Goal: Task Accomplishment & Management: Manage account settings

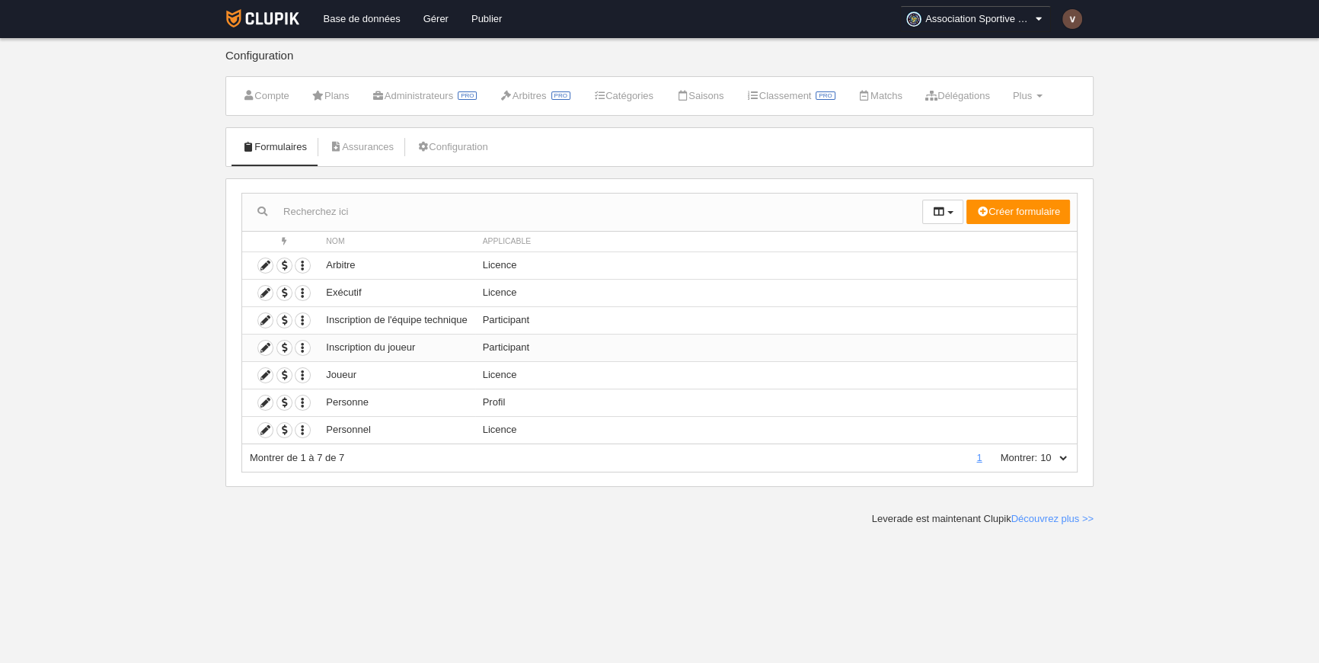
click at [379, 346] on td "Inscription du joueur" at bounding box center [396, 347] width 156 height 27
click at [266, 348] on icon at bounding box center [265, 347] width 14 height 14
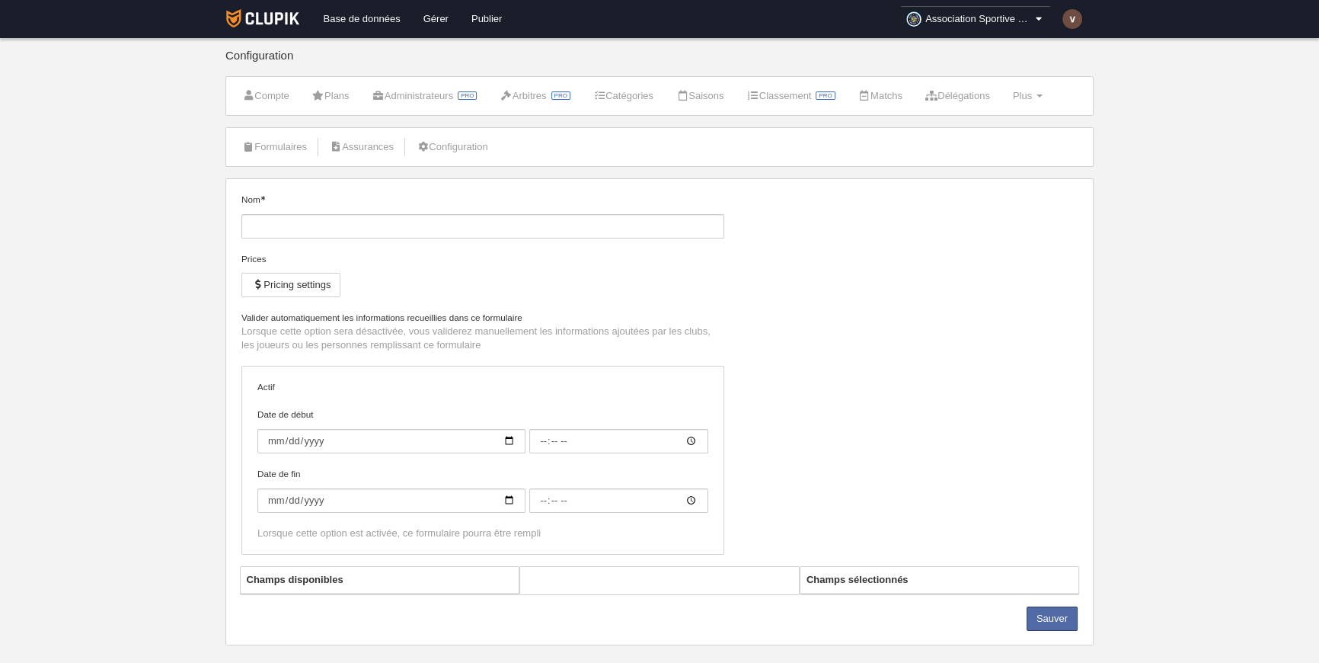
type input "Inscription du joueur"
checkbox input "true"
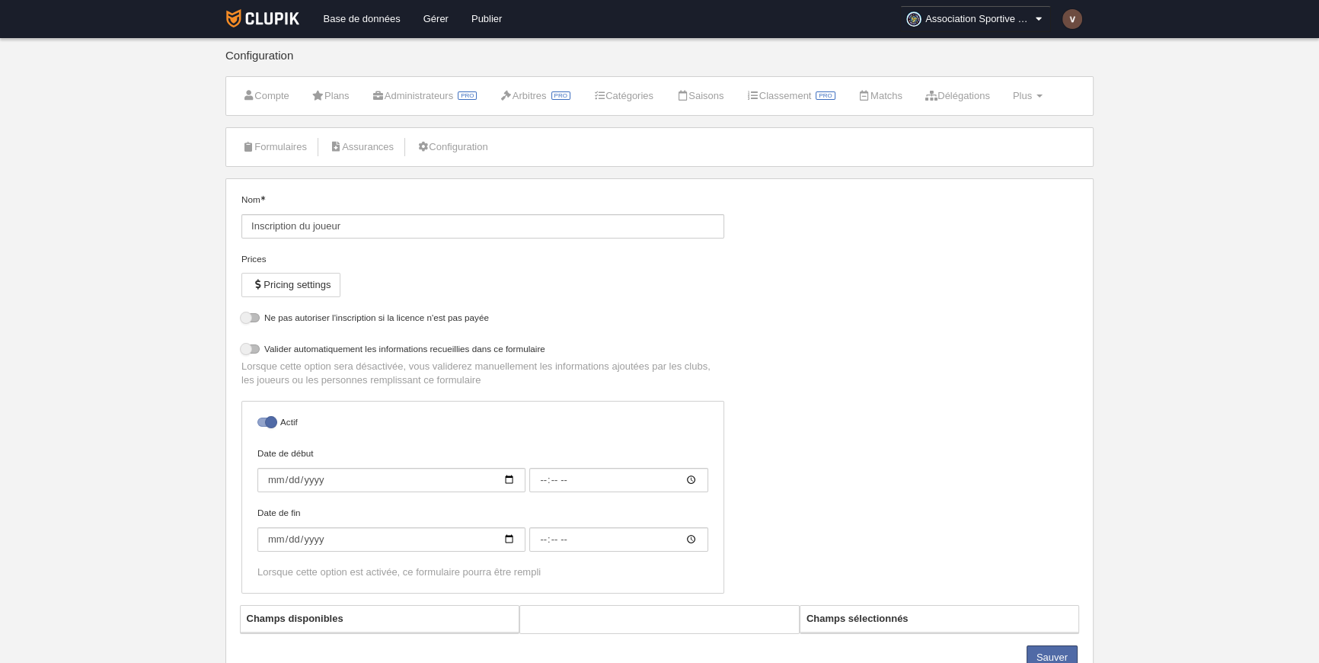
select select "selected"
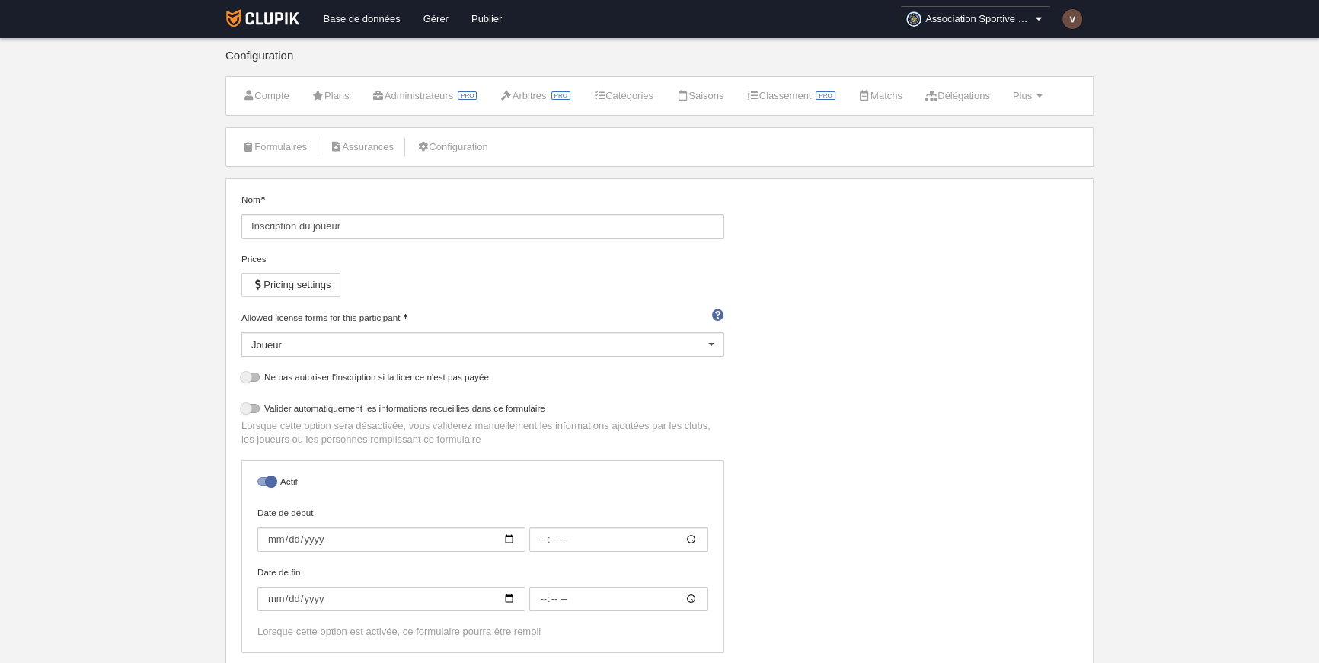
click at [466, 344] on div "Joueur" at bounding box center [482, 344] width 483 height 24
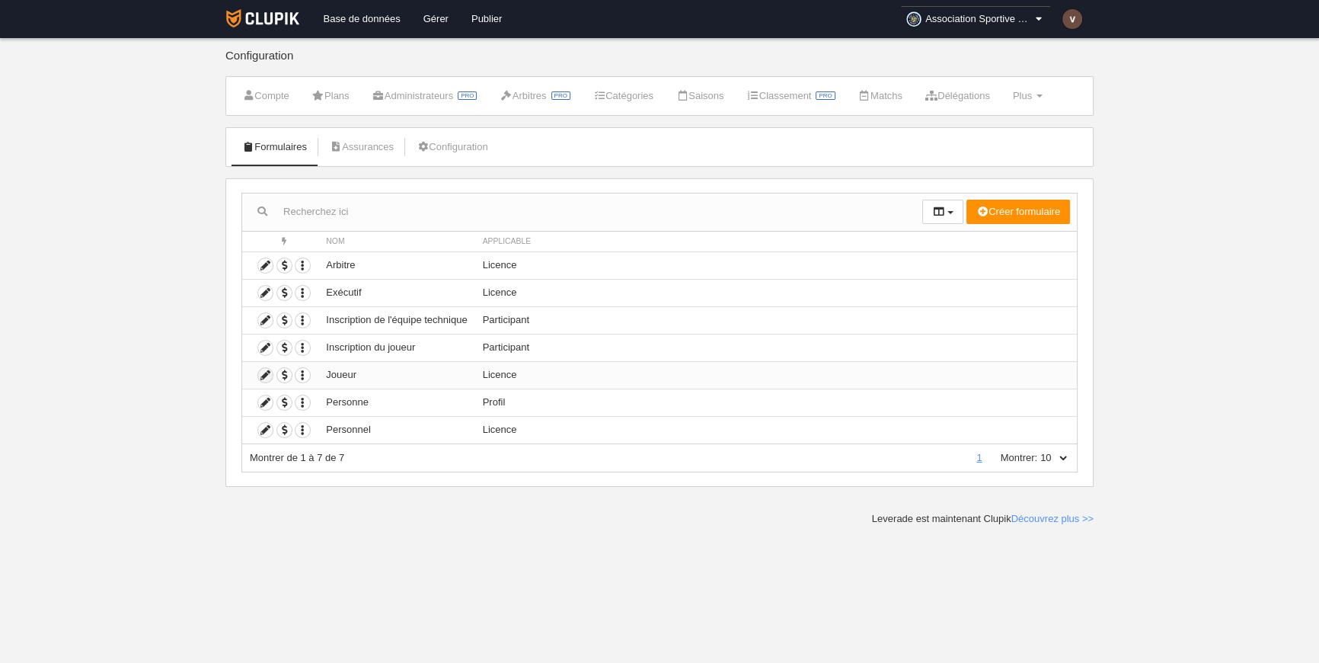
click at [267, 372] on icon at bounding box center [265, 375] width 14 height 14
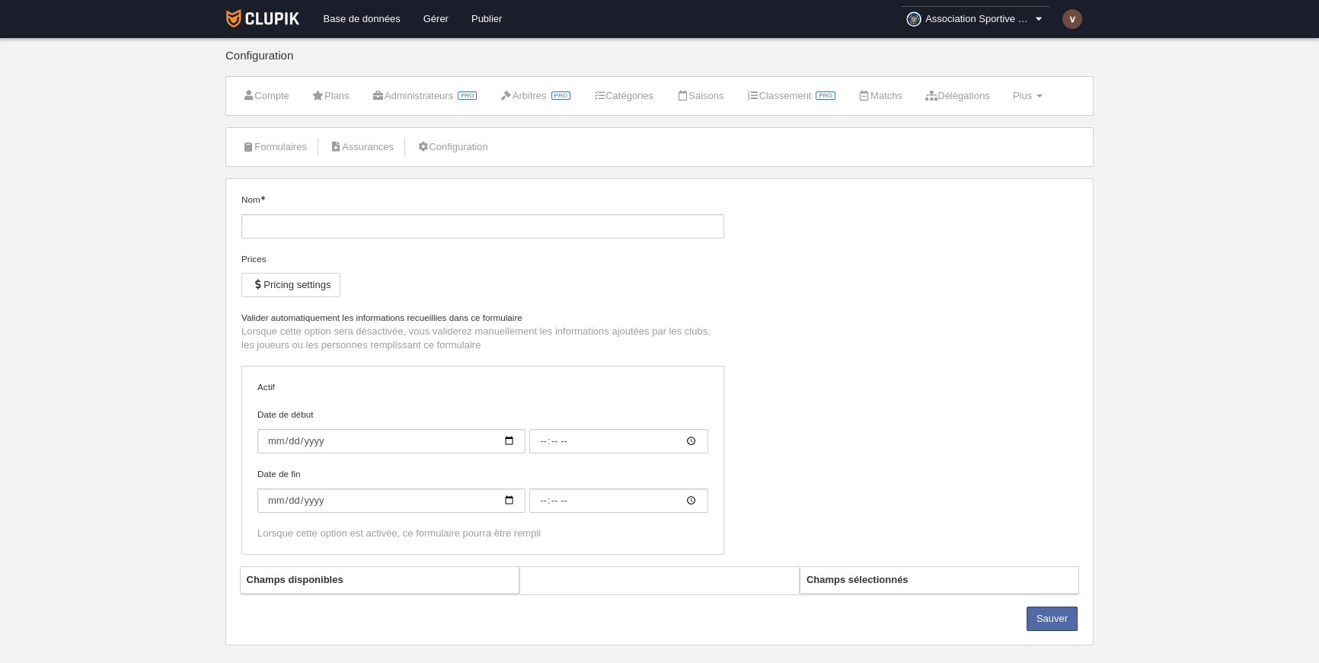
type input "Joueur"
checkbox input "true"
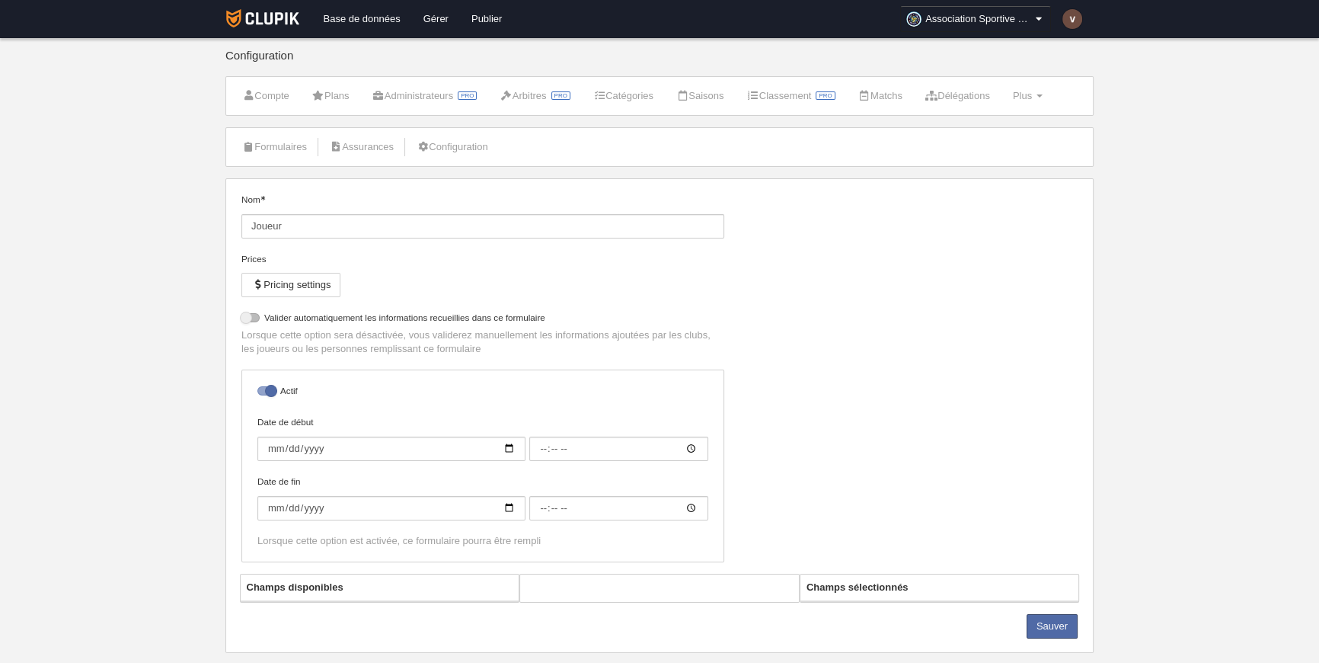
select select "selected"
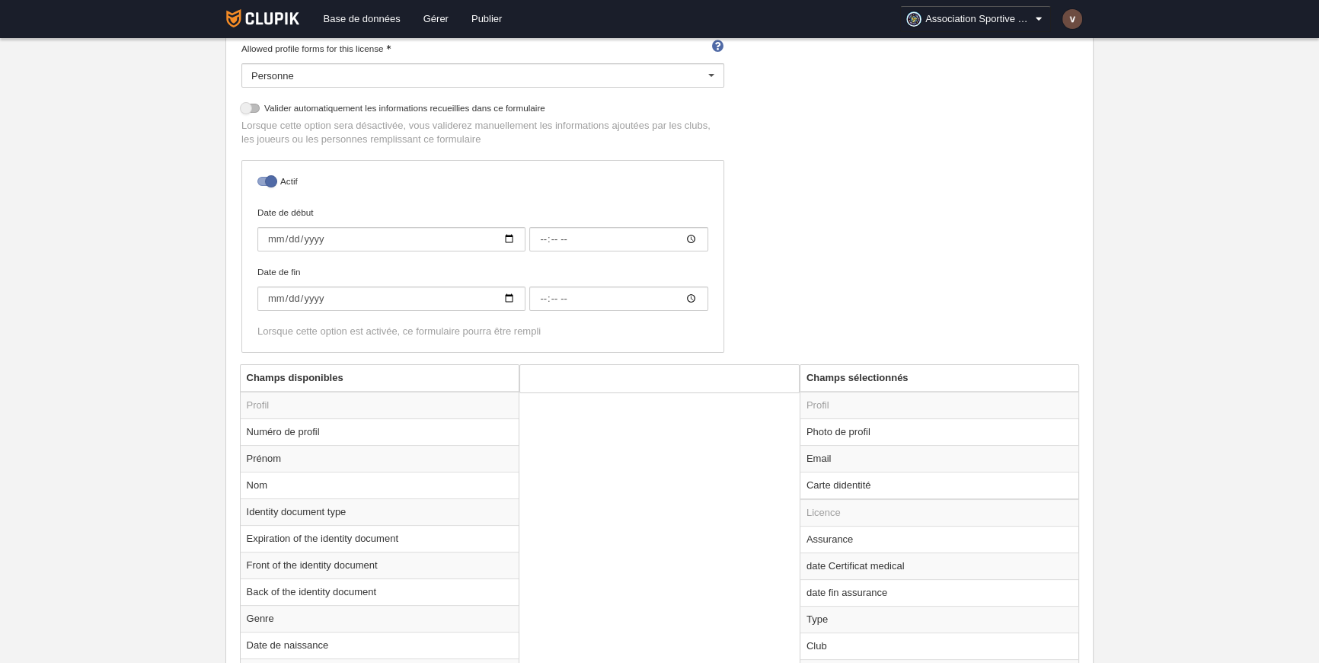
scroll to position [415, 0]
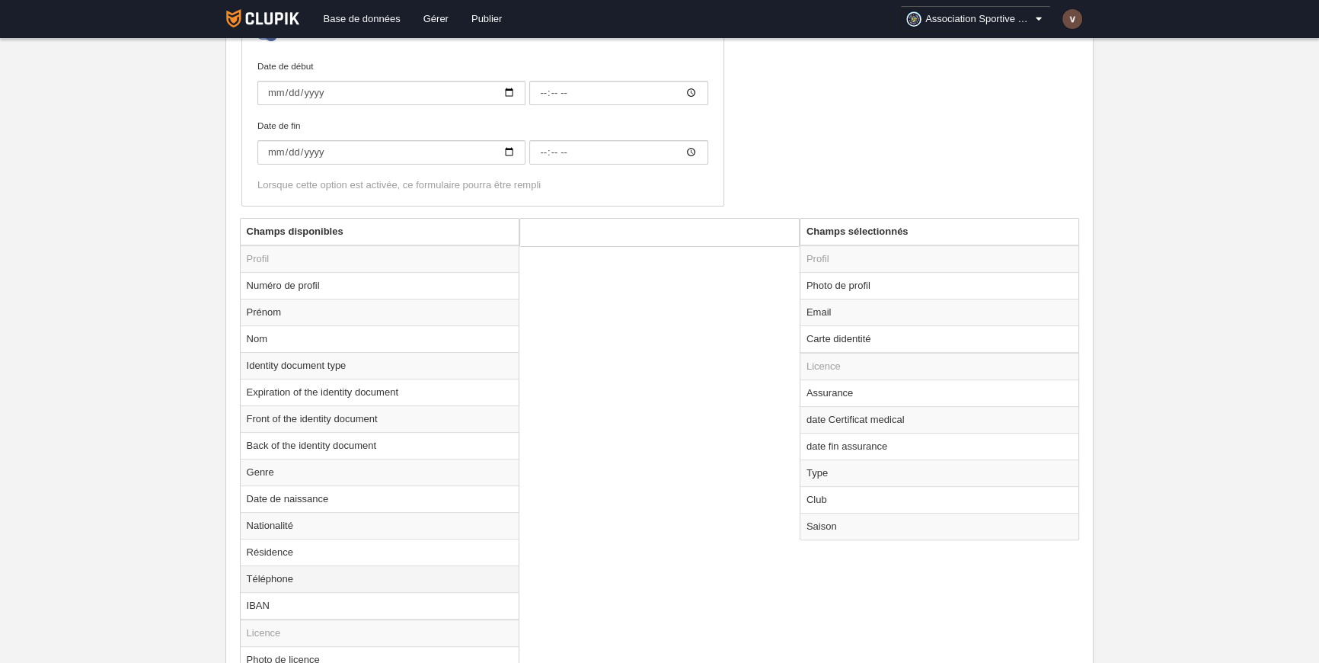
click at [286, 578] on td "Téléphone" at bounding box center [380, 578] width 279 height 27
click at [746, 297] on button "Ajouter" at bounding box center [746, 299] width 87 height 24
radio input "false"
click at [872, 336] on td "Carte didentité" at bounding box center [940, 338] width 279 height 27
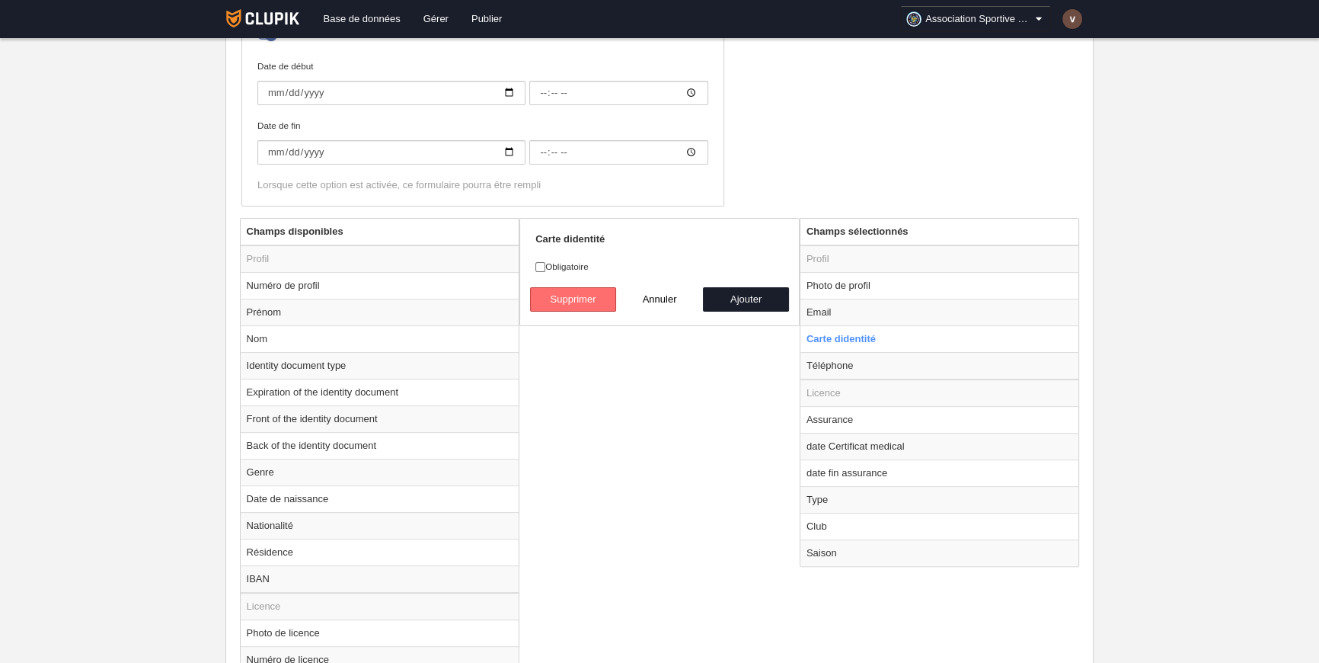
click at [556, 294] on button "Supprimer" at bounding box center [573, 299] width 87 height 24
radio input "false"
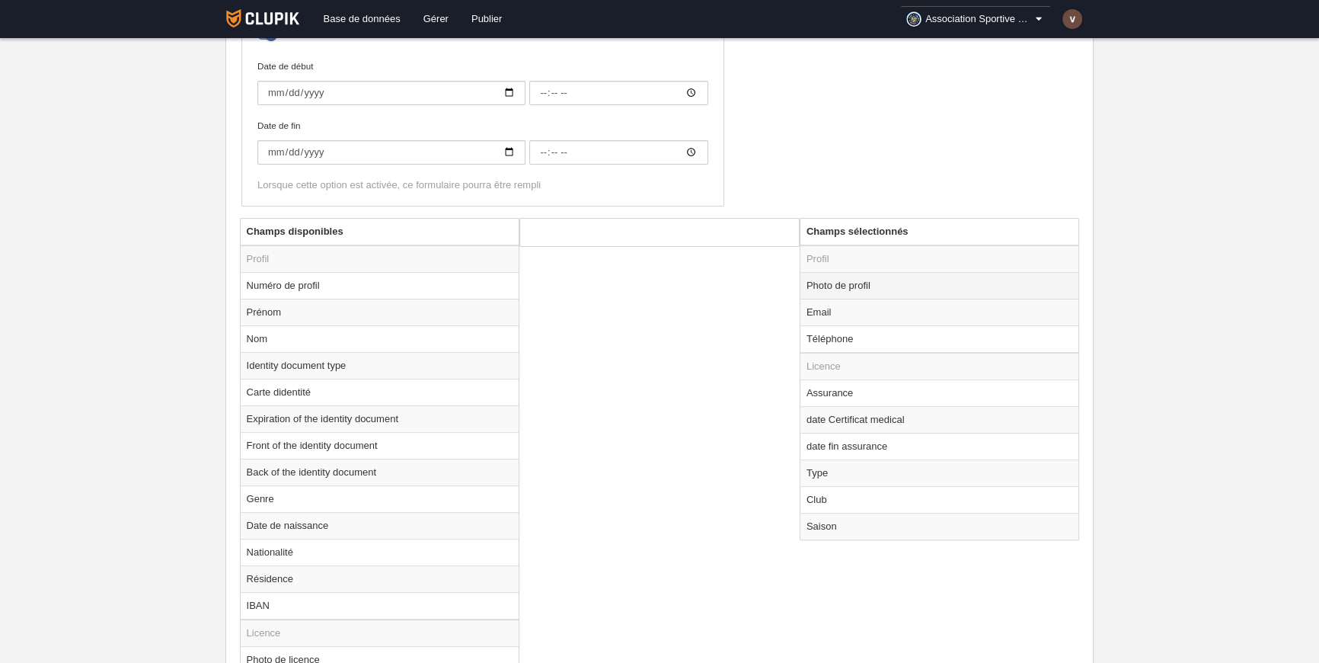
click at [876, 286] on td "Photo de profil" at bounding box center [940, 285] width 279 height 27
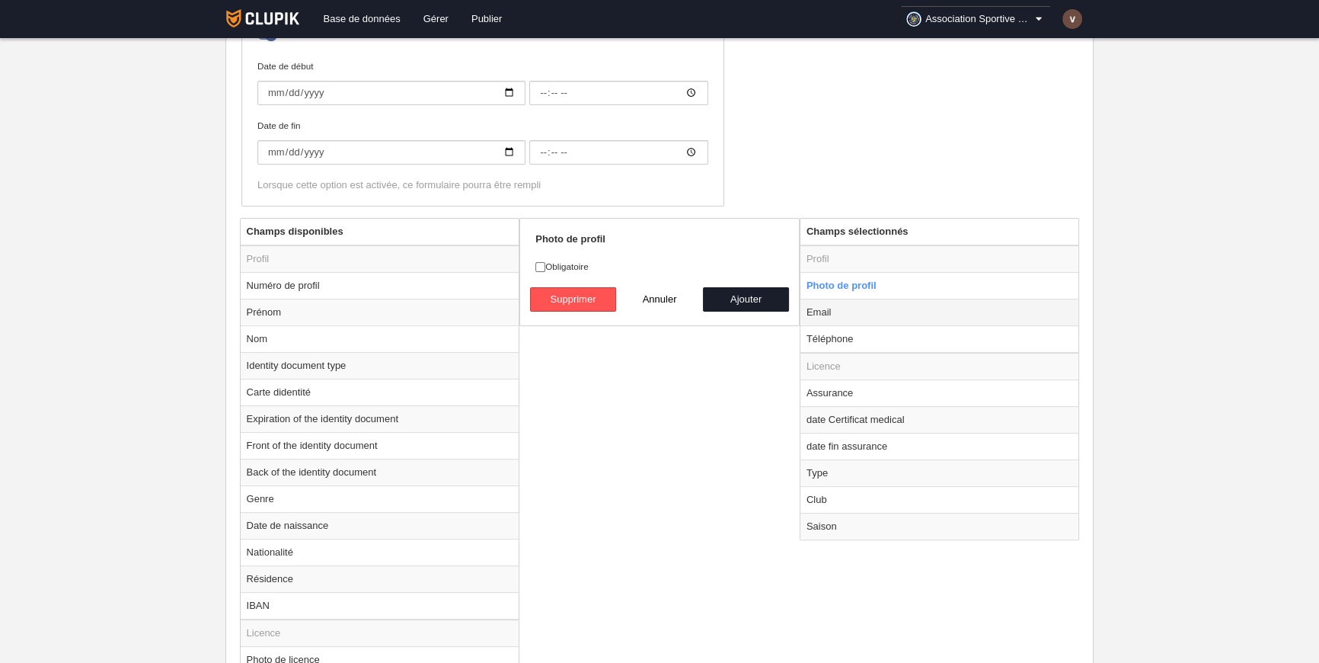
click at [866, 308] on td "Email" at bounding box center [940, 312] width 279 height 27
radio input "false"
radio input "true"
checkbox input "true"
click at [858, 337] on td "Téléphone" at bounding box center [940, 338] width 279 height 27
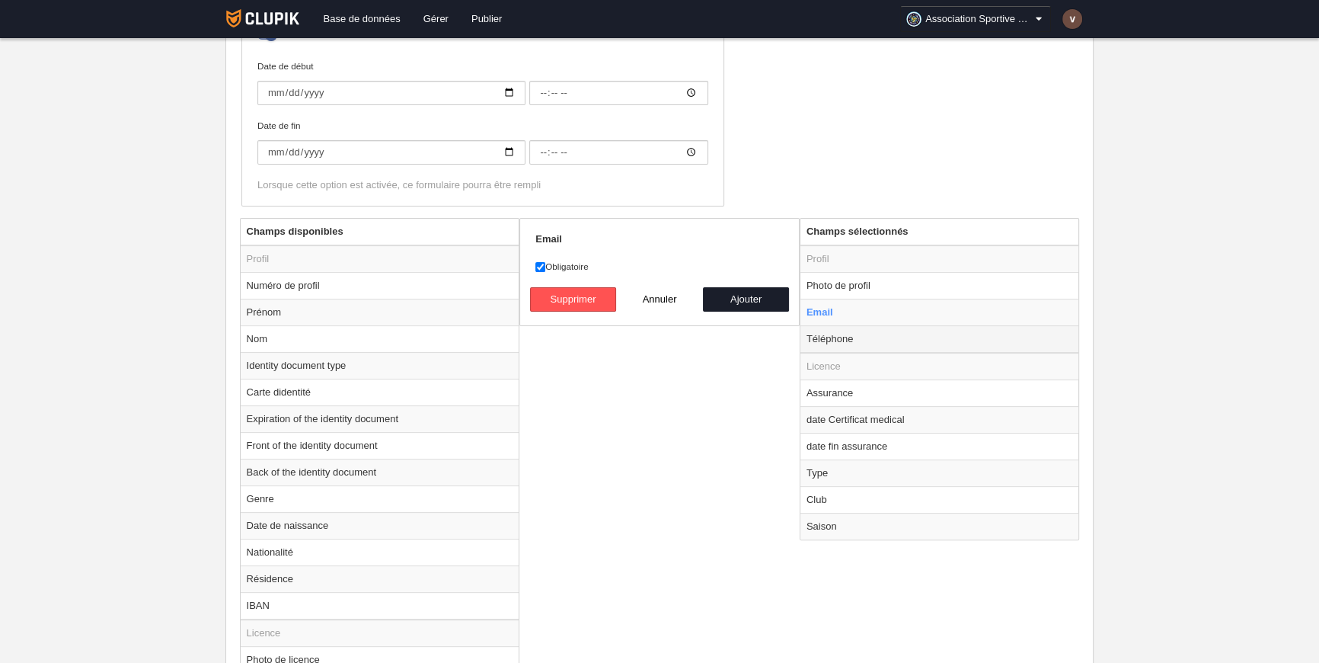
radio input "false"
radio input "true"
click at [539, 262] on input "Obligatoire" at bounding box center [540, 267] width 10 height 10
checkbox input "false"
click at [858, 395] on td "Assurance" at bounding box center [940, 392] width 279 height 27
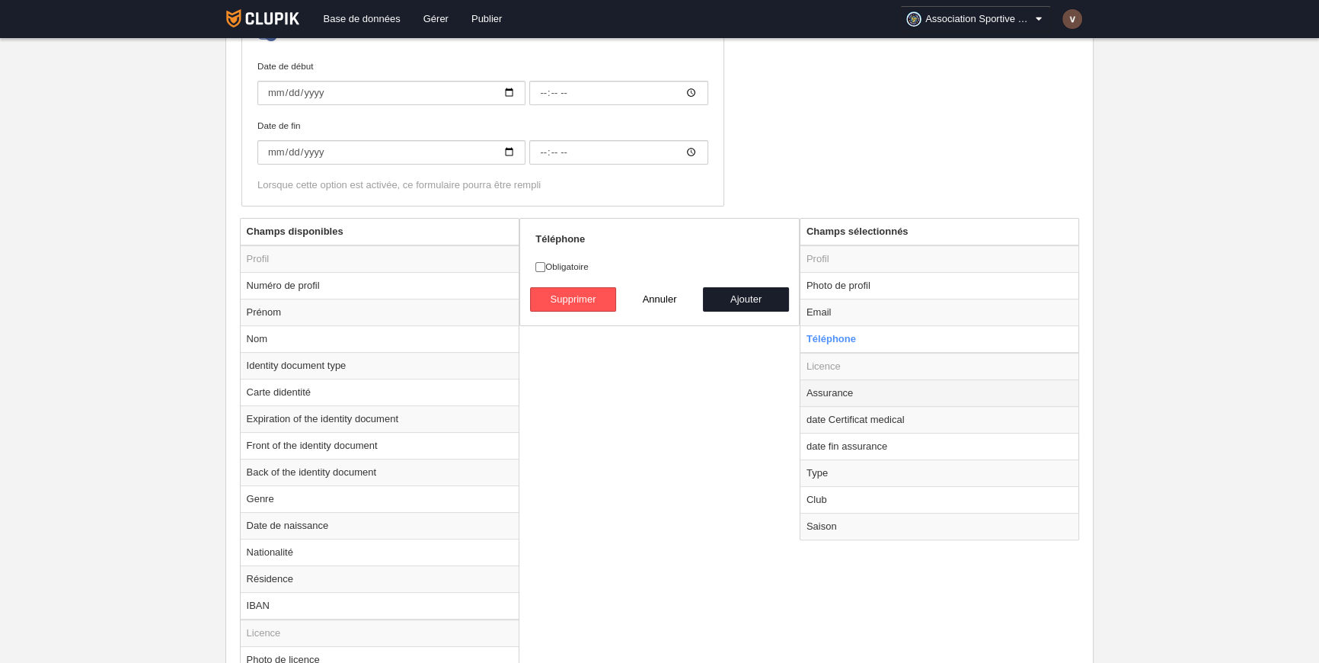
radio input "false"
click at [879, 418] on td "date Certificat medical" at bounding box center [940, 419] width 279 height 27
radio input "false"
click at [896, 443] on td "date fin assurance" at bounding box center [940, 446] width 279 height 27
radio input "false"
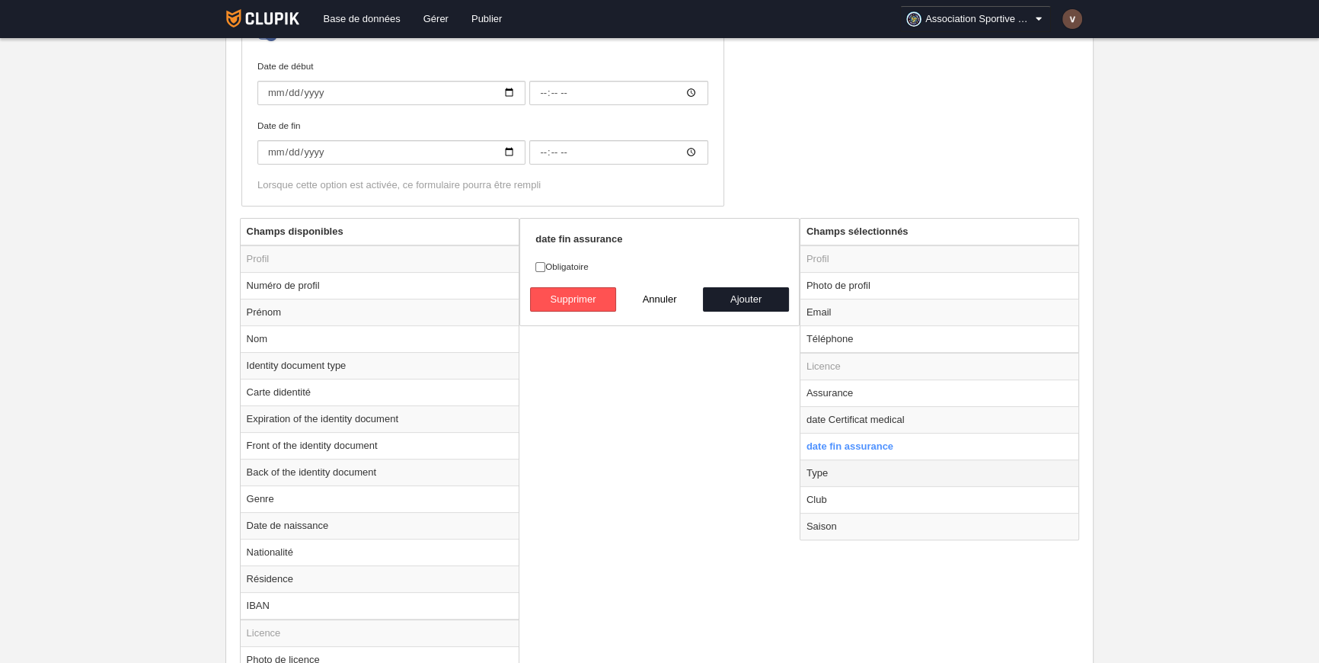
click at [840, 472] on td "Type" at bounding box center [940, 472] width 279 height 27
radio input "false"
radio input "true"
checkbox input "true"
select select "player"
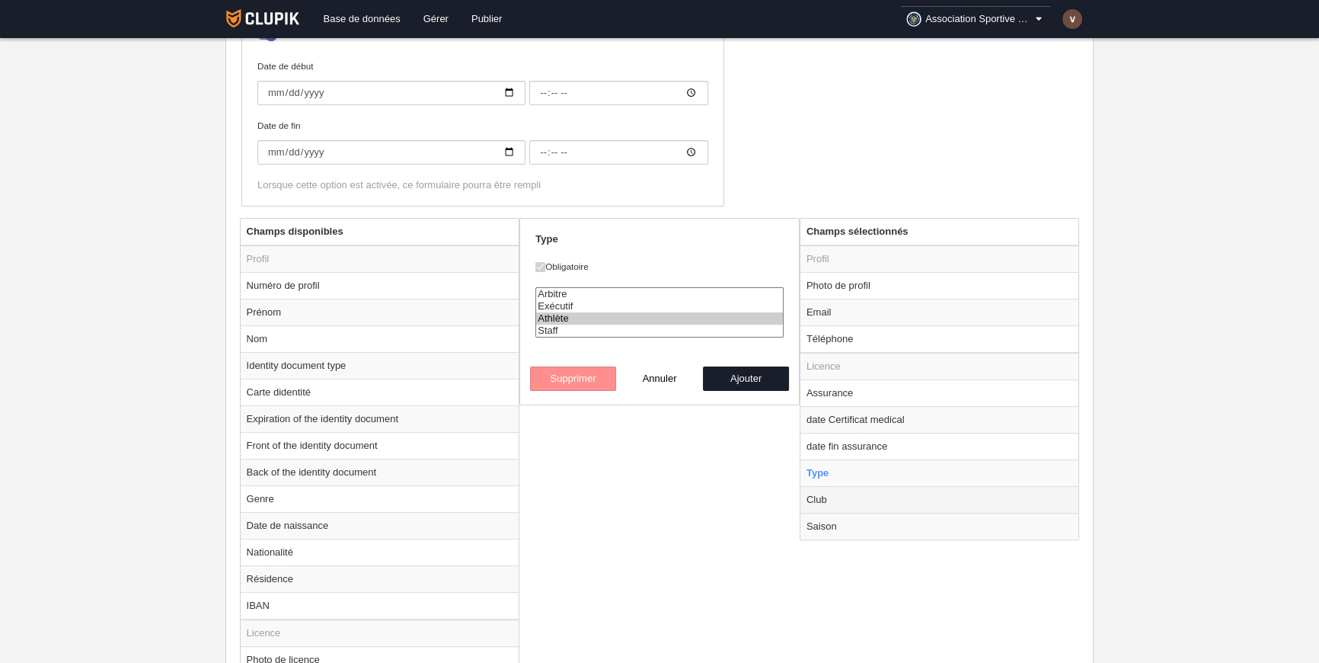
click at [840, 499] on td "Club" at bounding box center [940, 499] width 279 height 27
radio input "false"
radio input "true"
select select
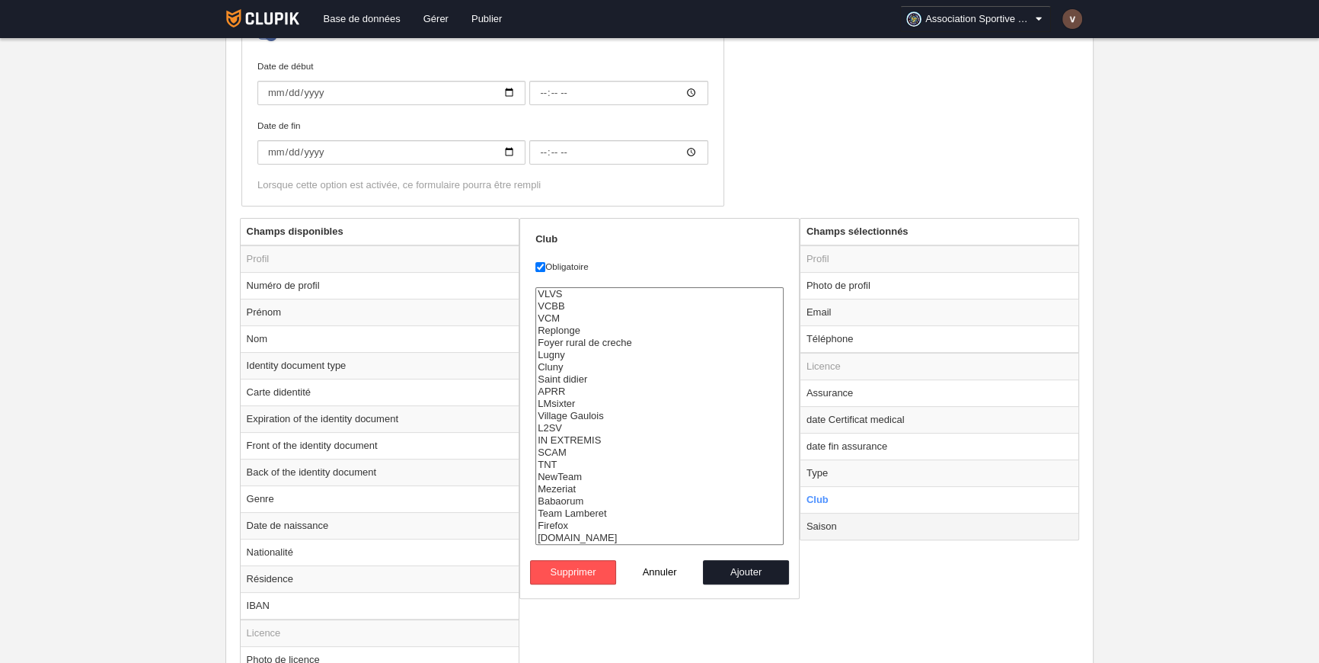
click at [849, 525] on td "Saison" at bounding box center [940, 526] width 279 height 27
radio input "false"
radio input "true"
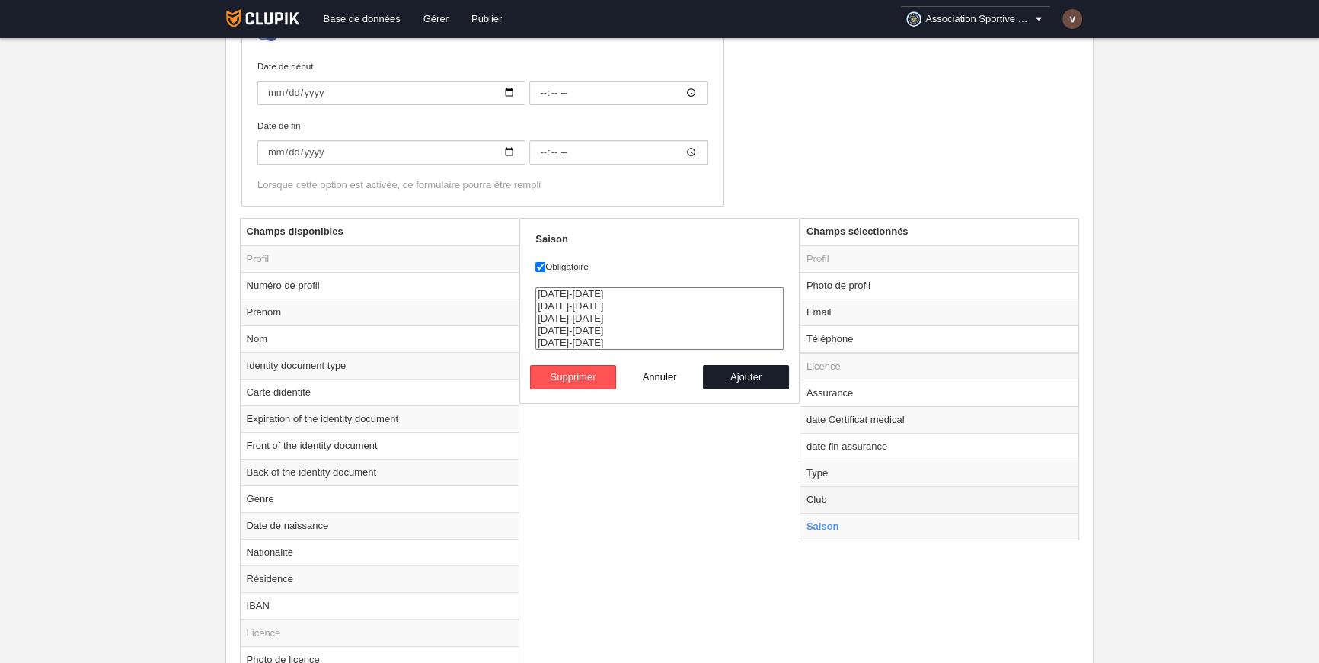
click at [838, 490] on td "Club" at bounding box center [940, 499] width 279 height 27
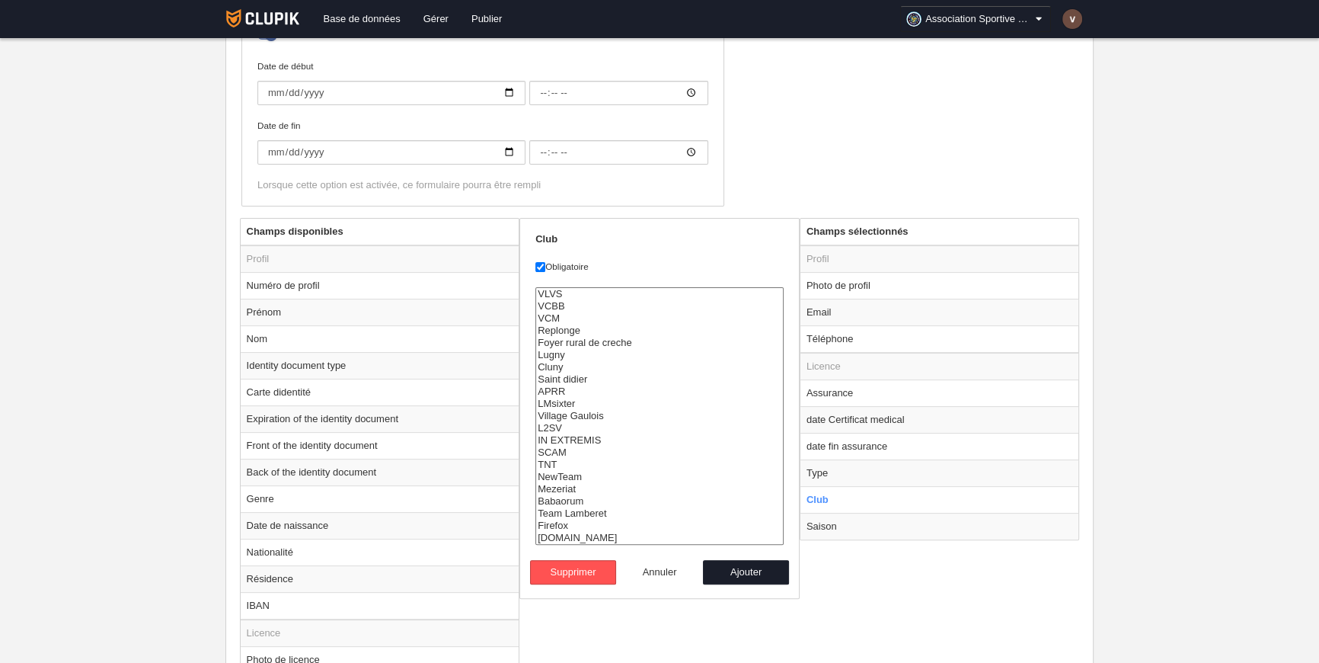
click at [656, 564] on button "Annuler" at bounding box center [659, 572] width 87 height 24
radio input "false"
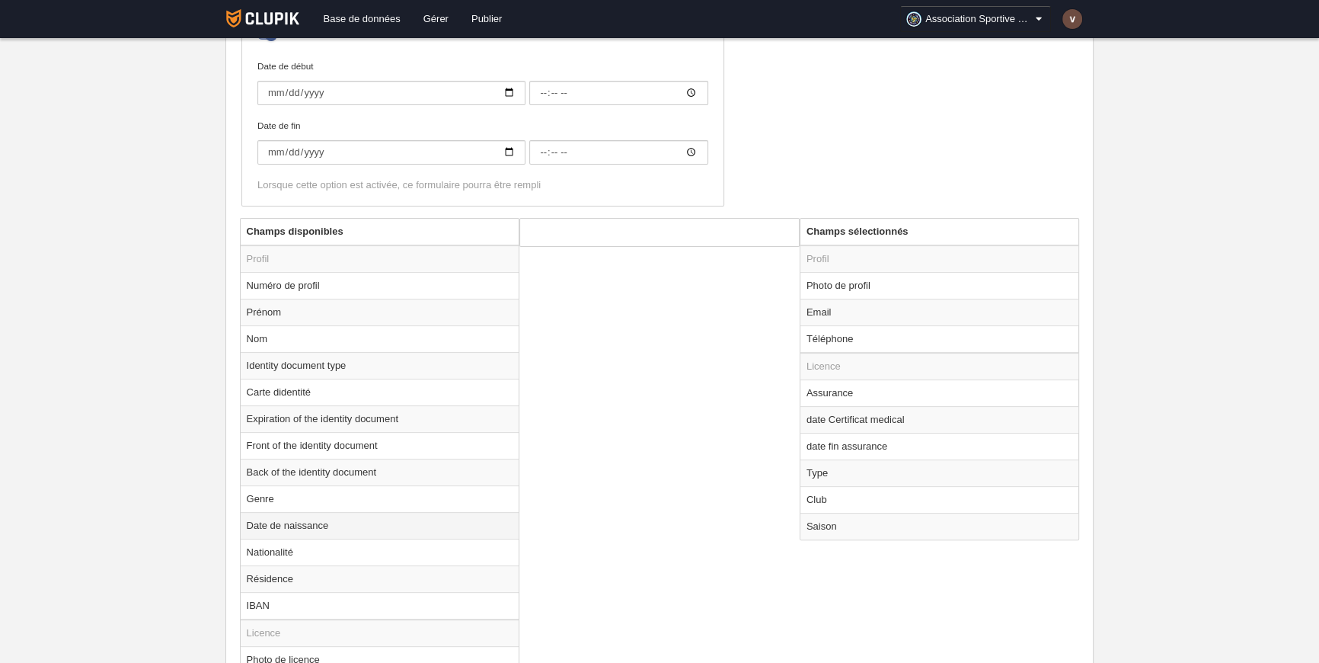
click at [296, 524] on td "Date de naissance" at bounding box center [380, 525] width 279 height 27
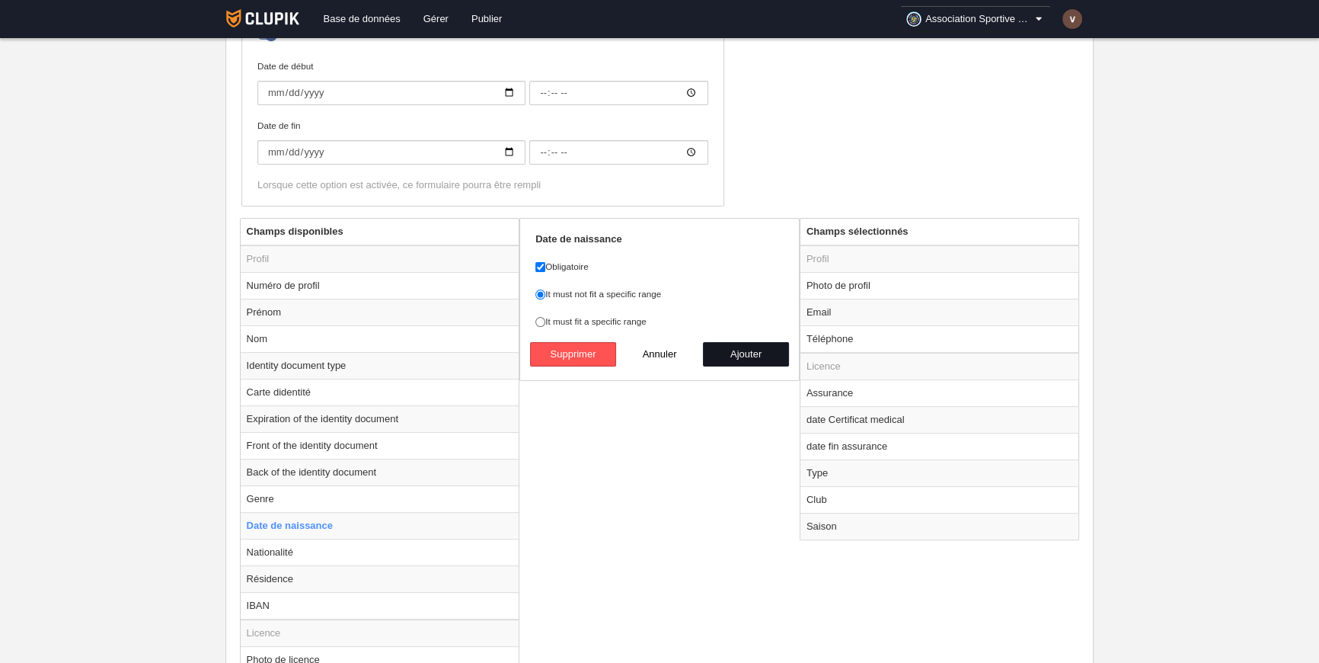
click at [741, 352] on button "Ajouter" at bounding box center [746, 354] width 87 height 24
radio input "false"
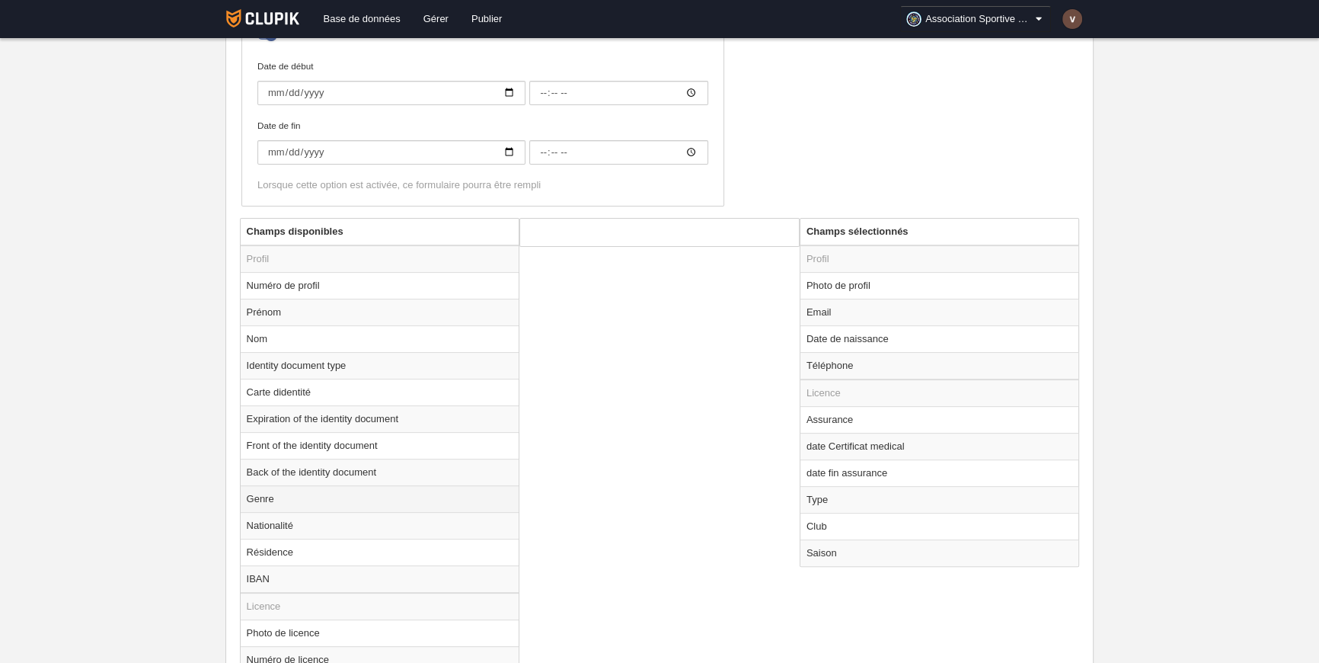
click at [296, 499] on td "Genre" at bounding box center [380, 498] width 279 height 27
radio input "true"
select select
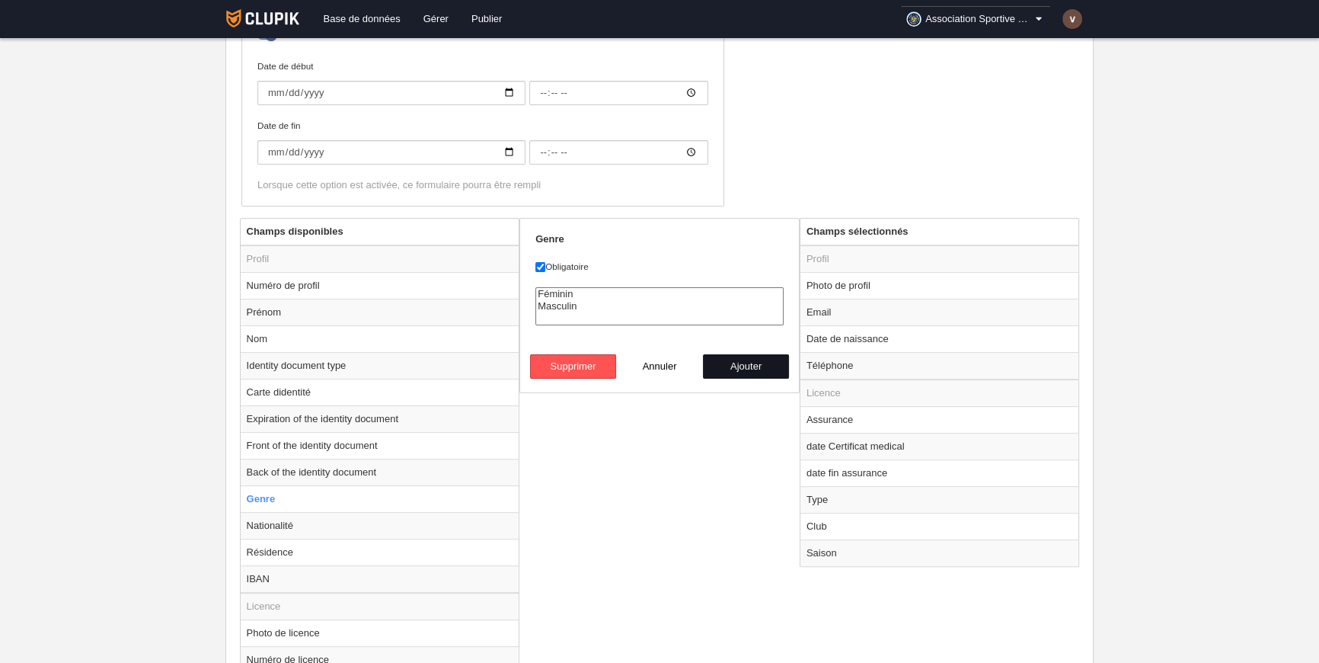
click at [734, 360] on button "Ajouter" at bounding box center [746, 366] width 87 height 24
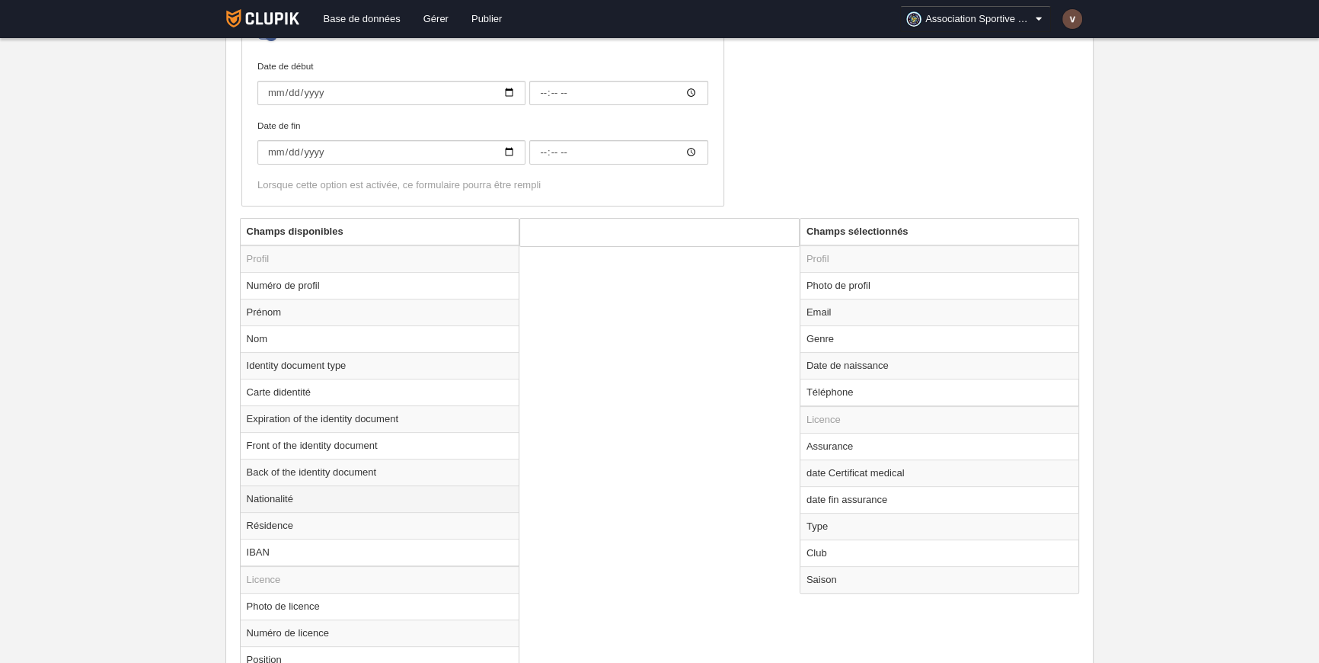
click at [305, 496] on td "Nationalité" at bounding box center [380, 498] width 279 height 27
radio input "true"
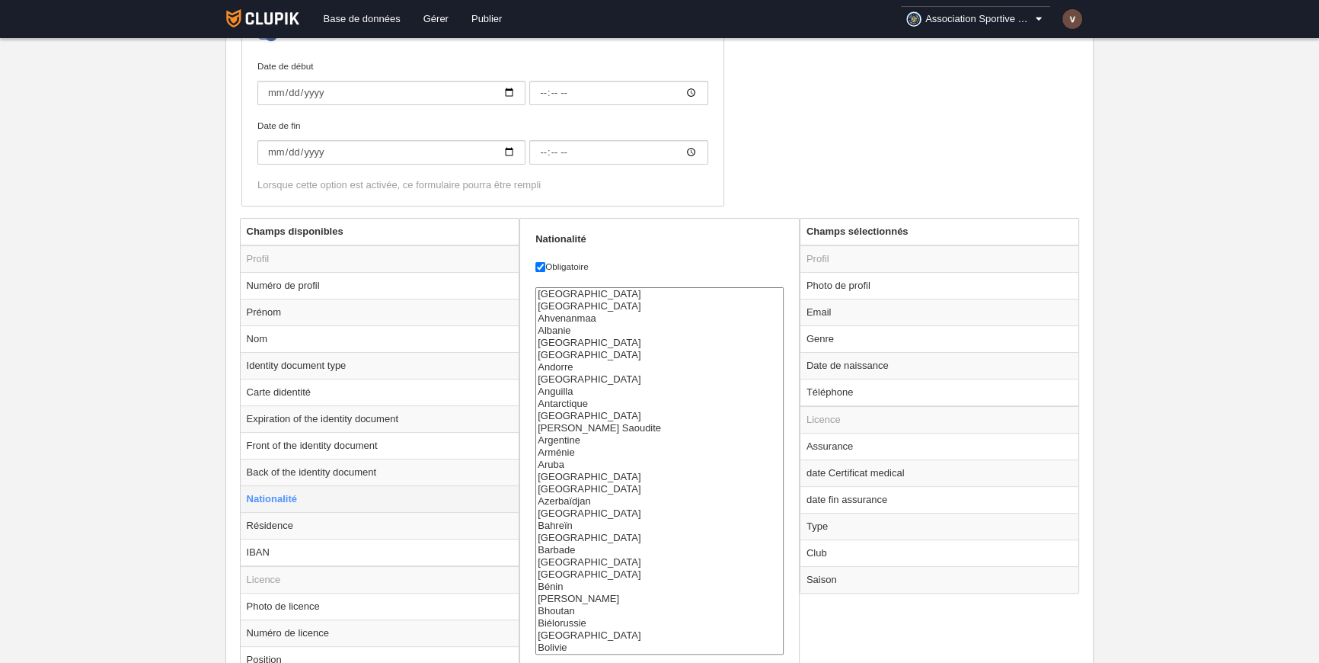
click at [335, 495] on td "Nationalité" at bounding box center [380, 498] width 279 height 27
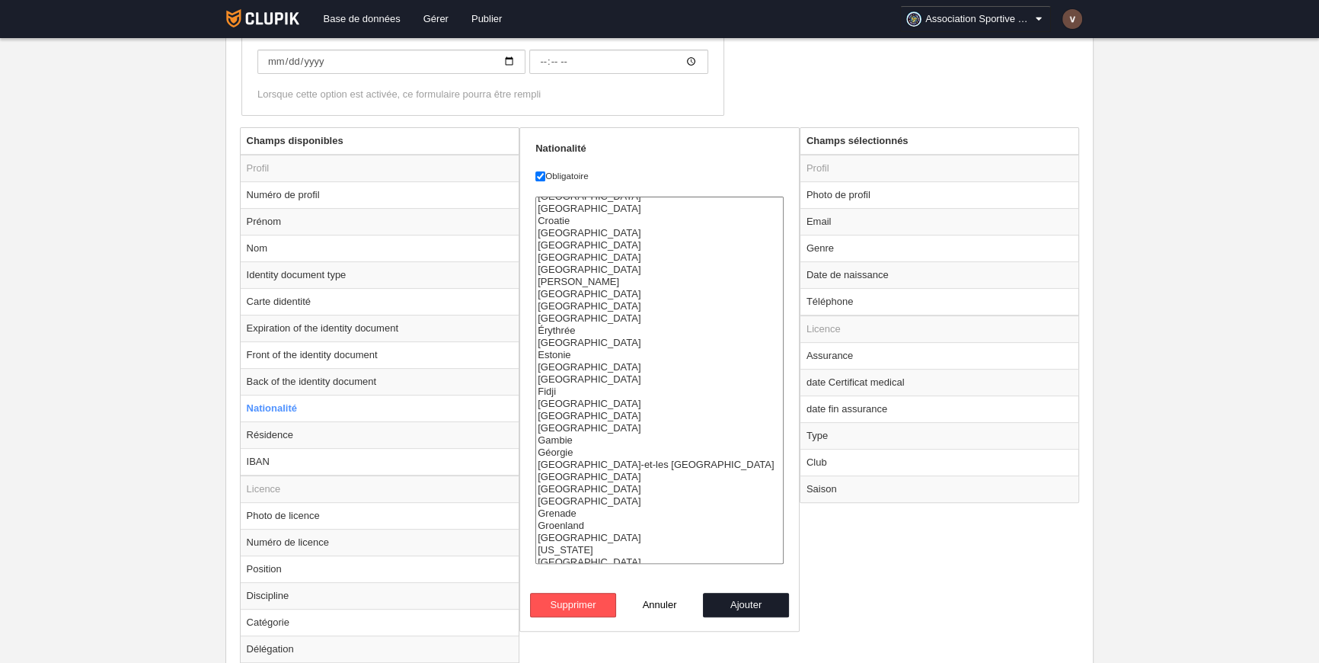
scroll to position [554, 0]
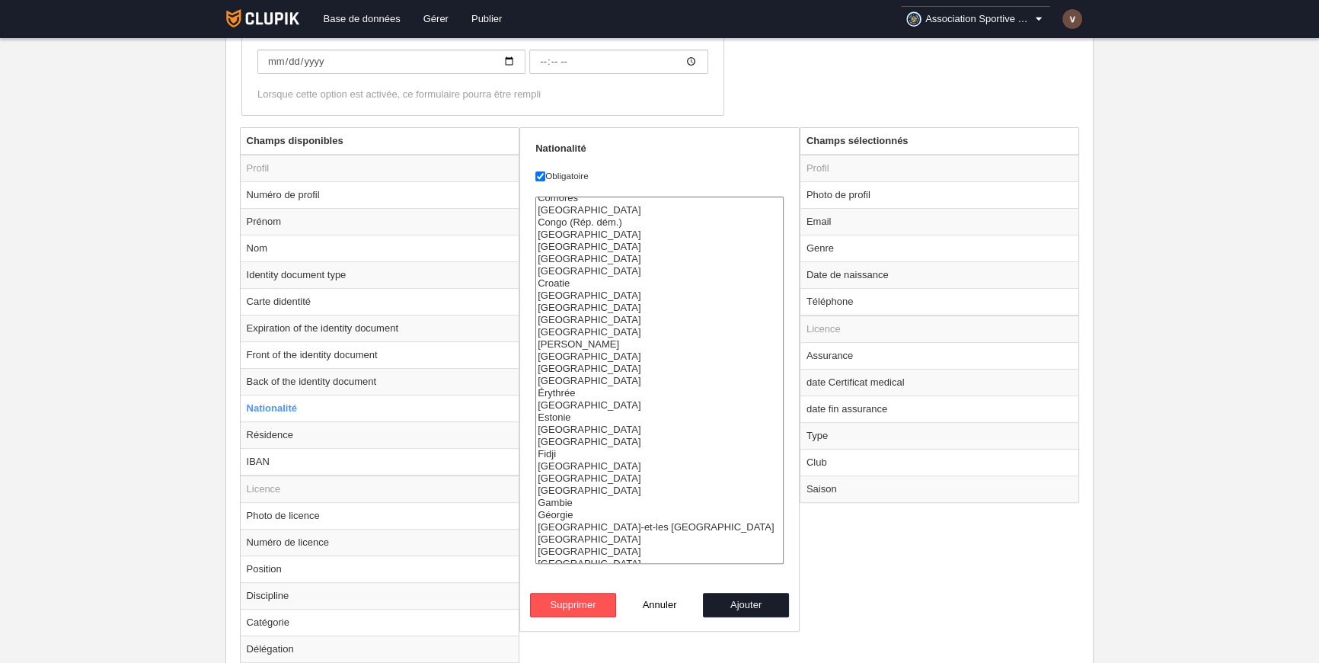
select select "fr"
click at [557, 472] on option "[GEOGRAPHIC_DATA]" at bounding box center [659, 478] width 247 height 12
click at [741, 596] on button "Ajouter" at bounding box center [746, 605] width 87 height 24
radio input "false"
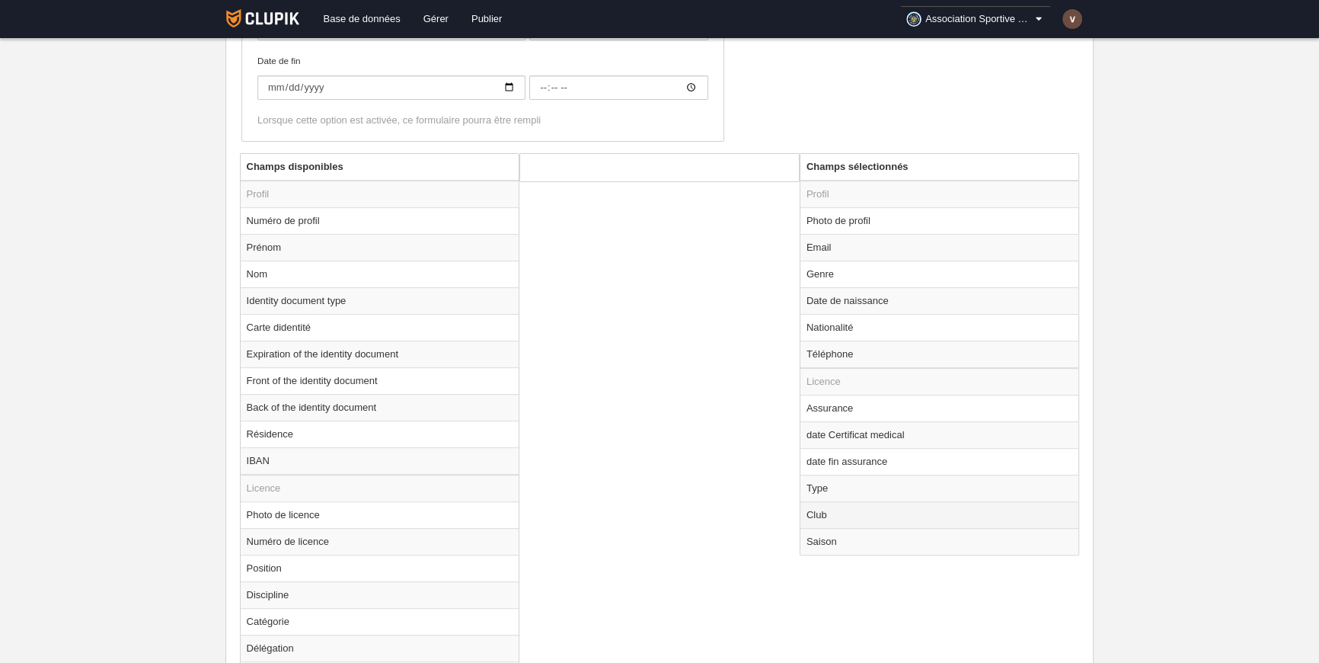
scroll to position [618, 0]
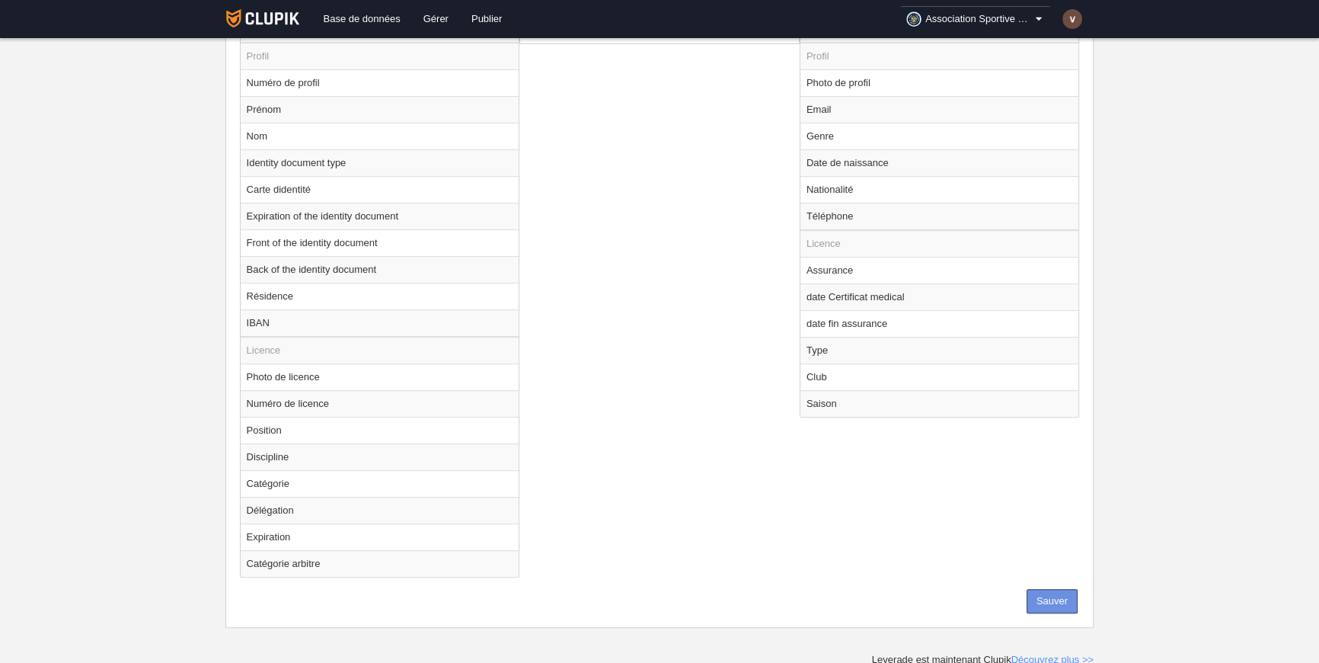
click at [1047, 602] on button "Sauver" at bounding box center [1052, 601] width 51 height 24
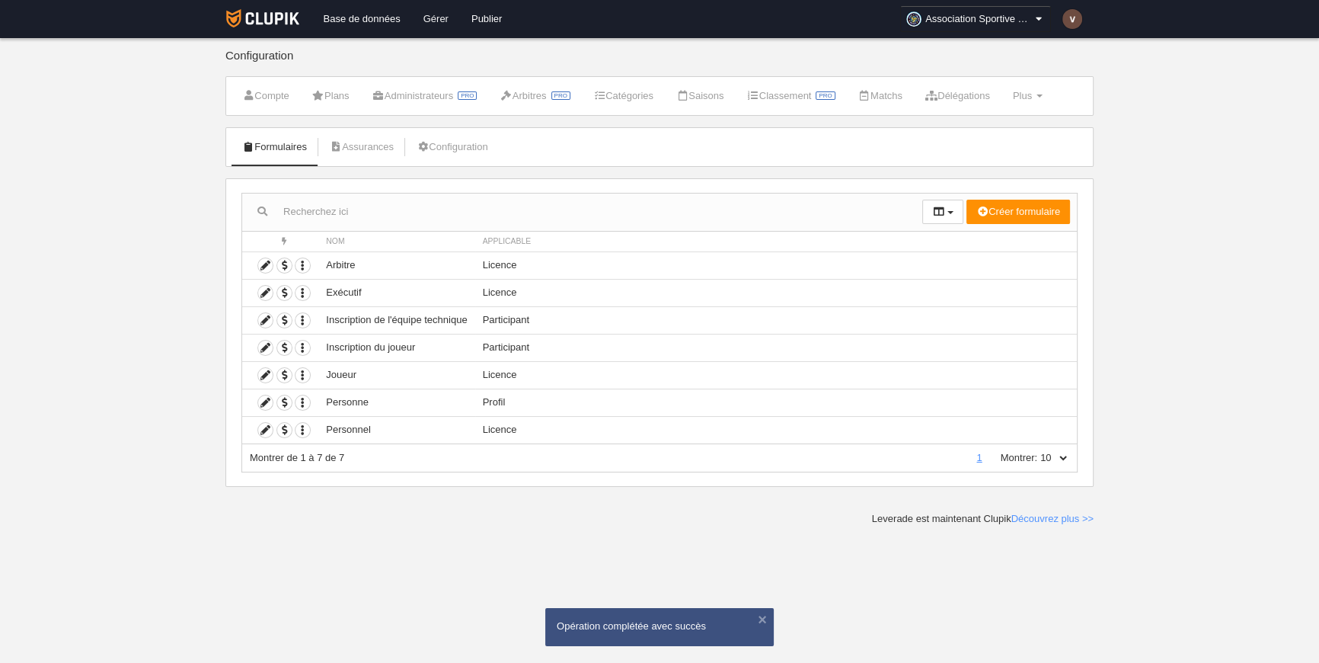
click at [440, 18] on link "Gérer" at bounding box center [436, 19] width 48 height 38
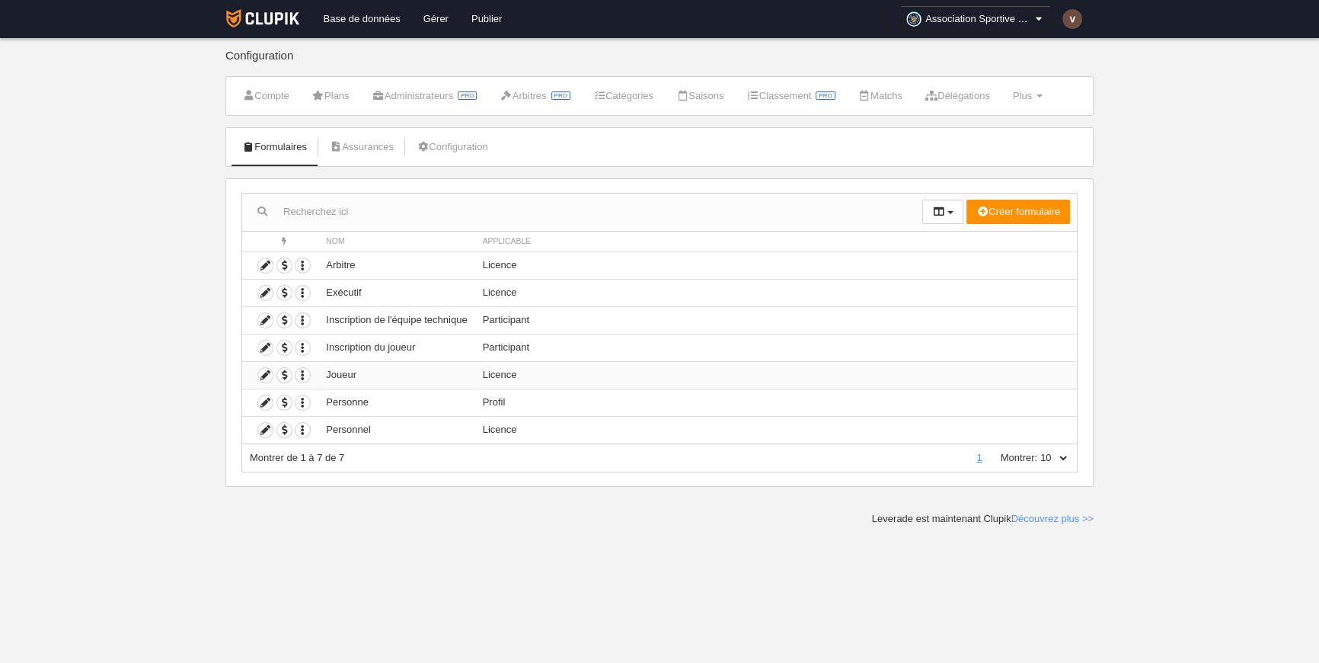
click at [348, 376] on td "Joueur" at bounding box center [396, 374] width 156 height 27
click at [302, 372] on icon "button" at bounding box center [303, 375] width 14 height 14
click at [264, 372] on icon at bounding box center [265, 375] width 14 height 14
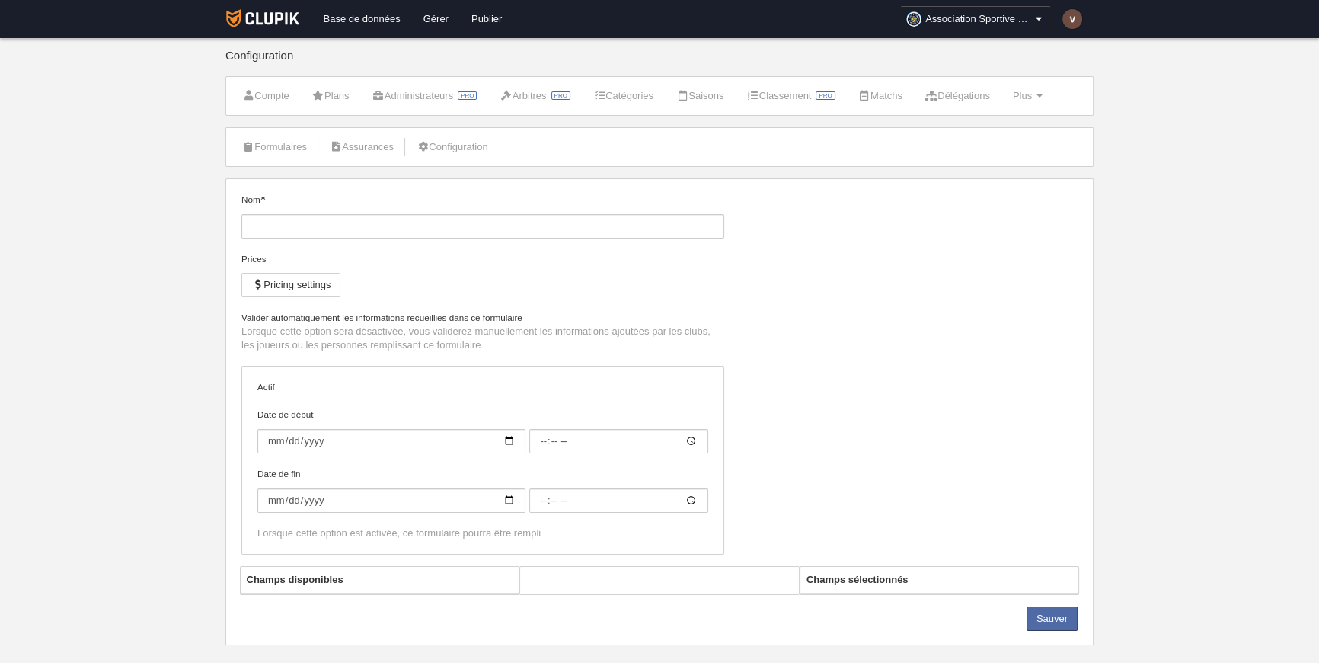
type input "Joueur"
checkbox input "true"
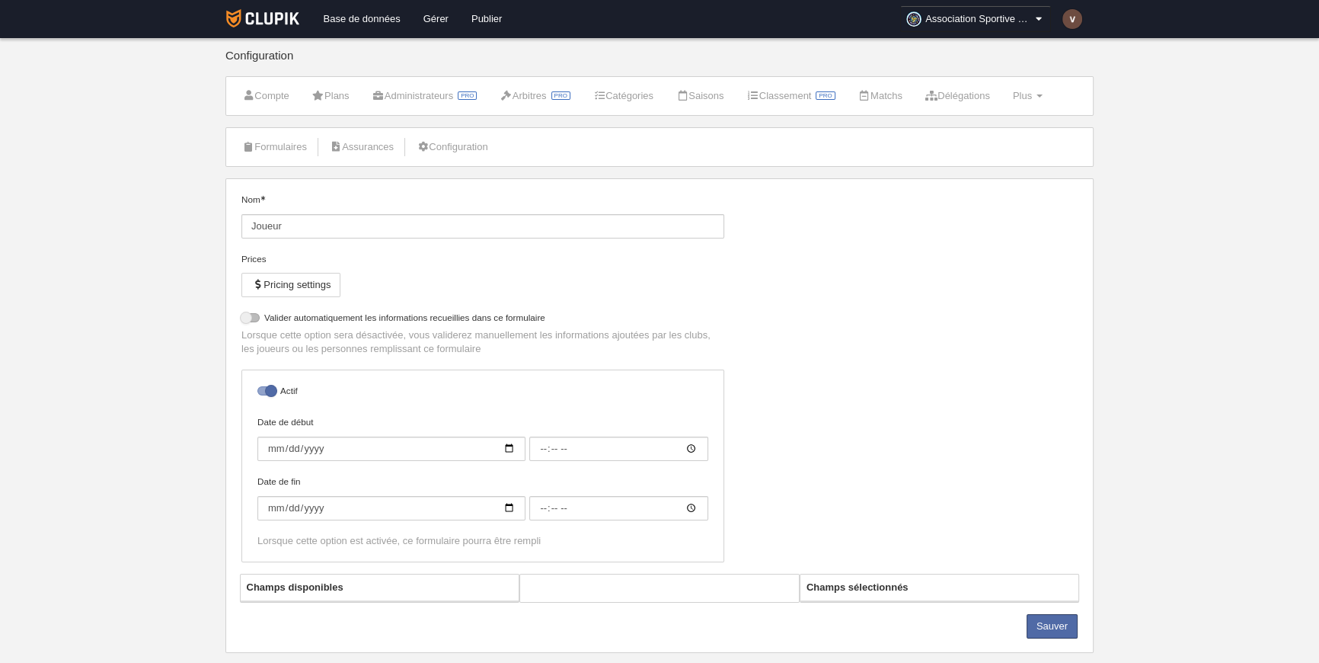
select select "selected"
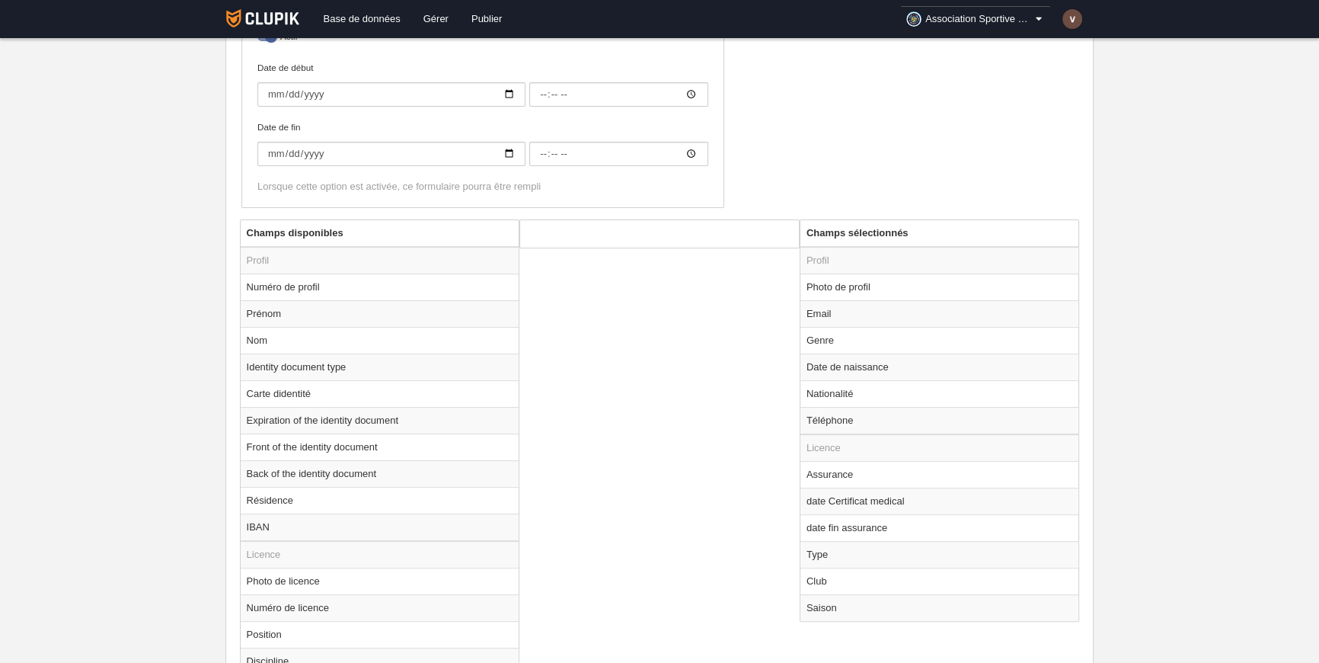
scroll to position [415, 0]
click at [866, 395] on td "Nationalité" at bounding box center [940, 392] width 279 height 27
radio input "true"
select select "fr"
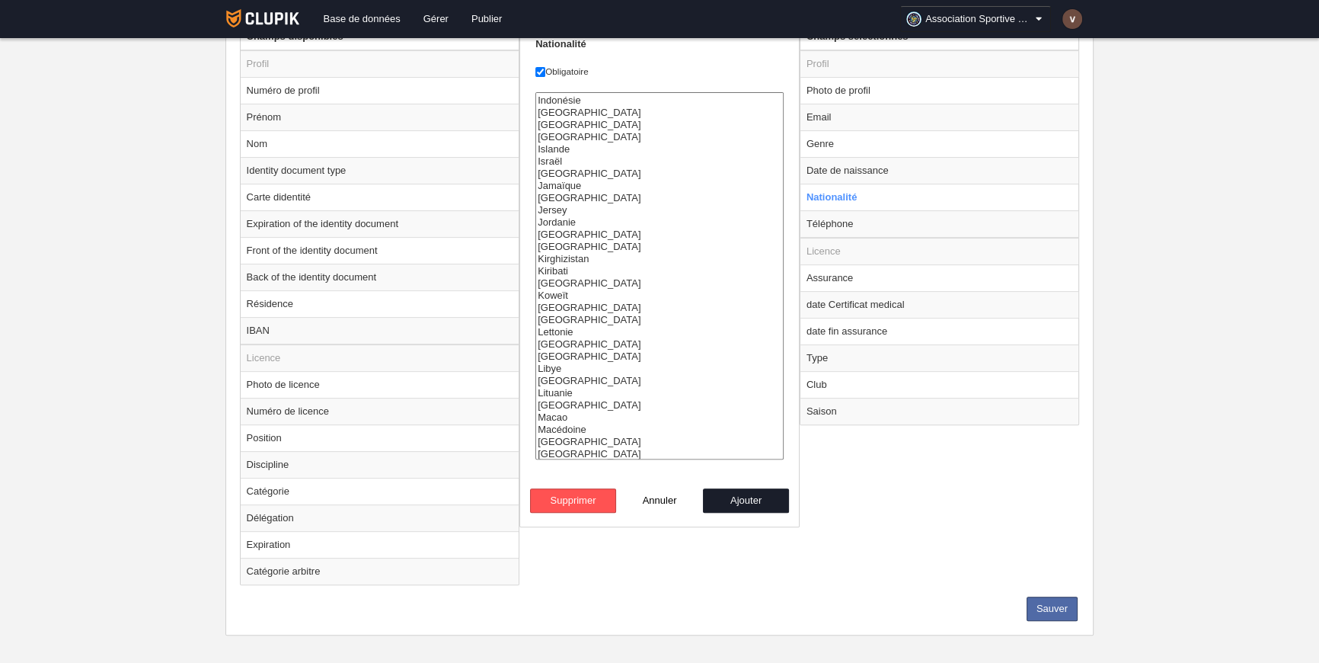
scroll to position [618, 0]
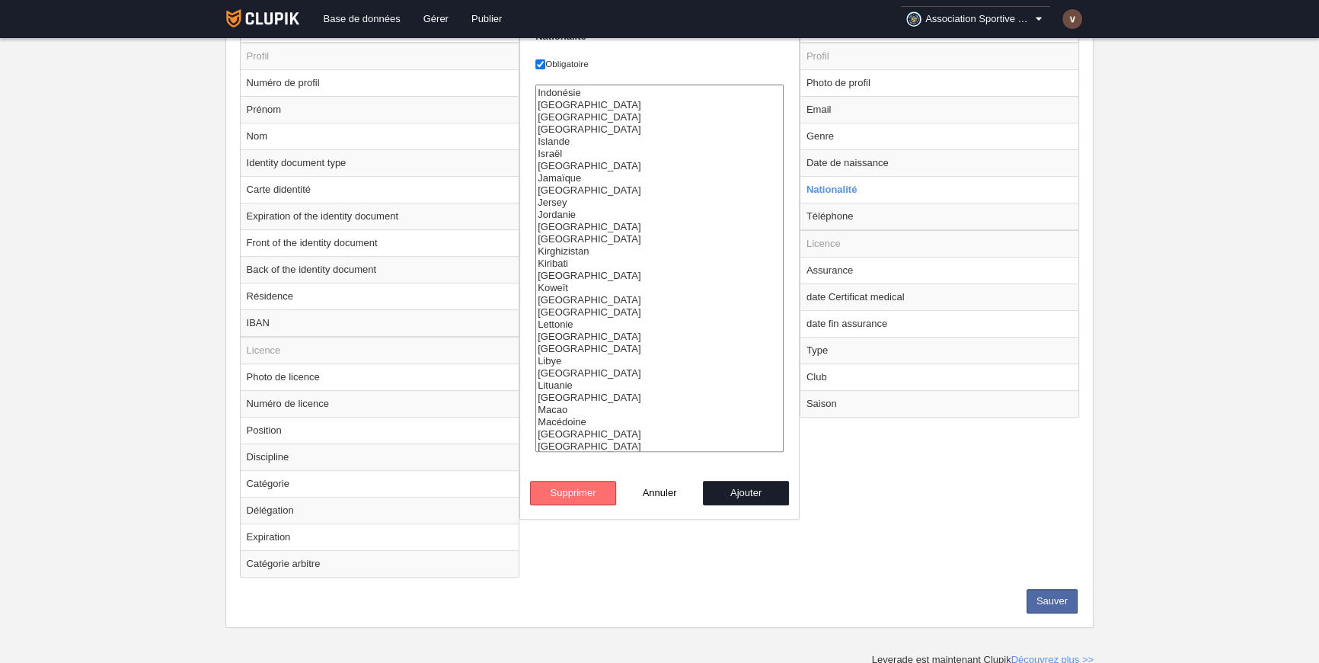
click at [581, 481] on button "Supprimer" at bounding box center [573, 493] width 87 height 24
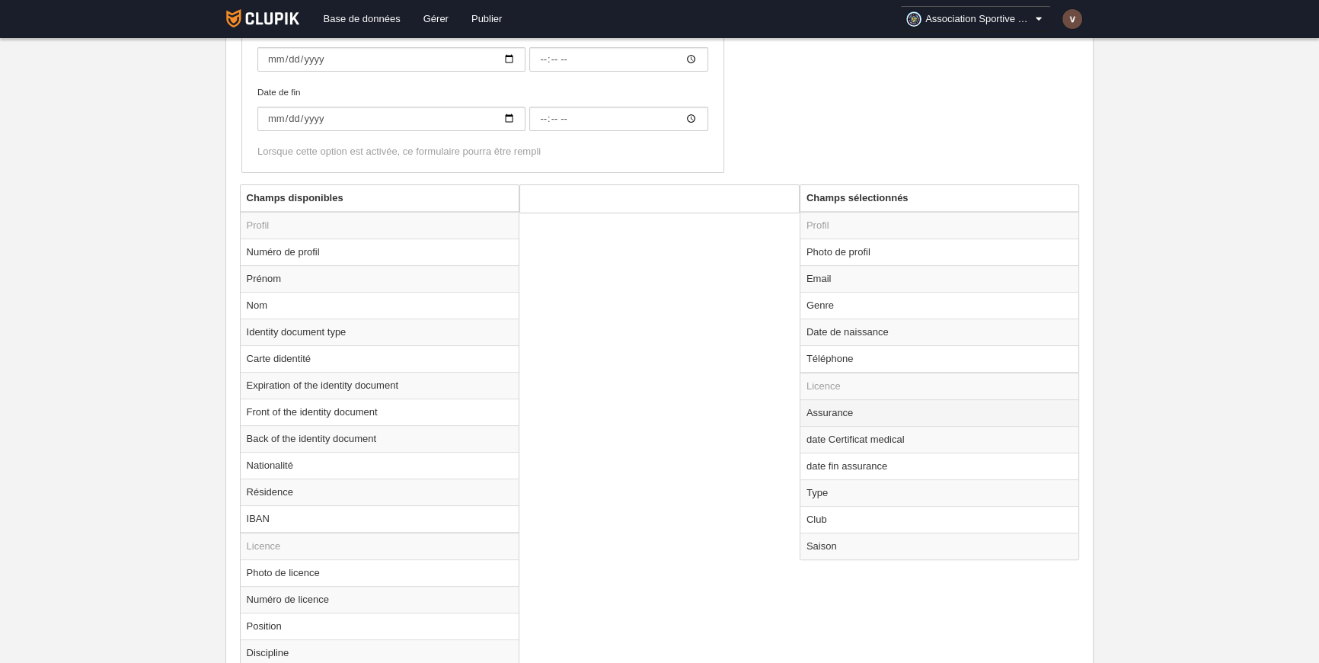
scroll to position [480, 0]
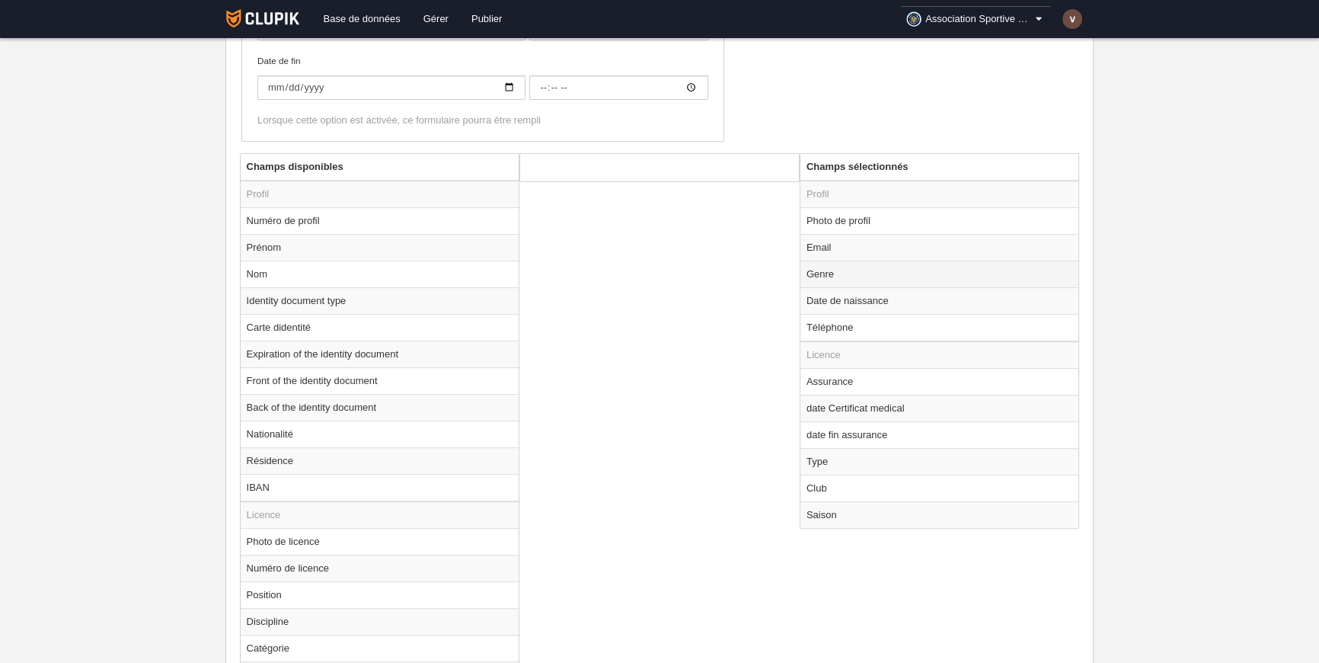
drag, startPoint x: 871, startPoint y: 331, endPoint x: 867, endPoint y: 270, distance: 61.9
click at [867, 268] on tbody "Profil Photo de profil Email Genre Date de naissance Téléphone" at bounding box center [940, 261] width 279 height 161
click at [899, 328] on td "Téléphone" at bounding box center [940, 327] width 279 height 27
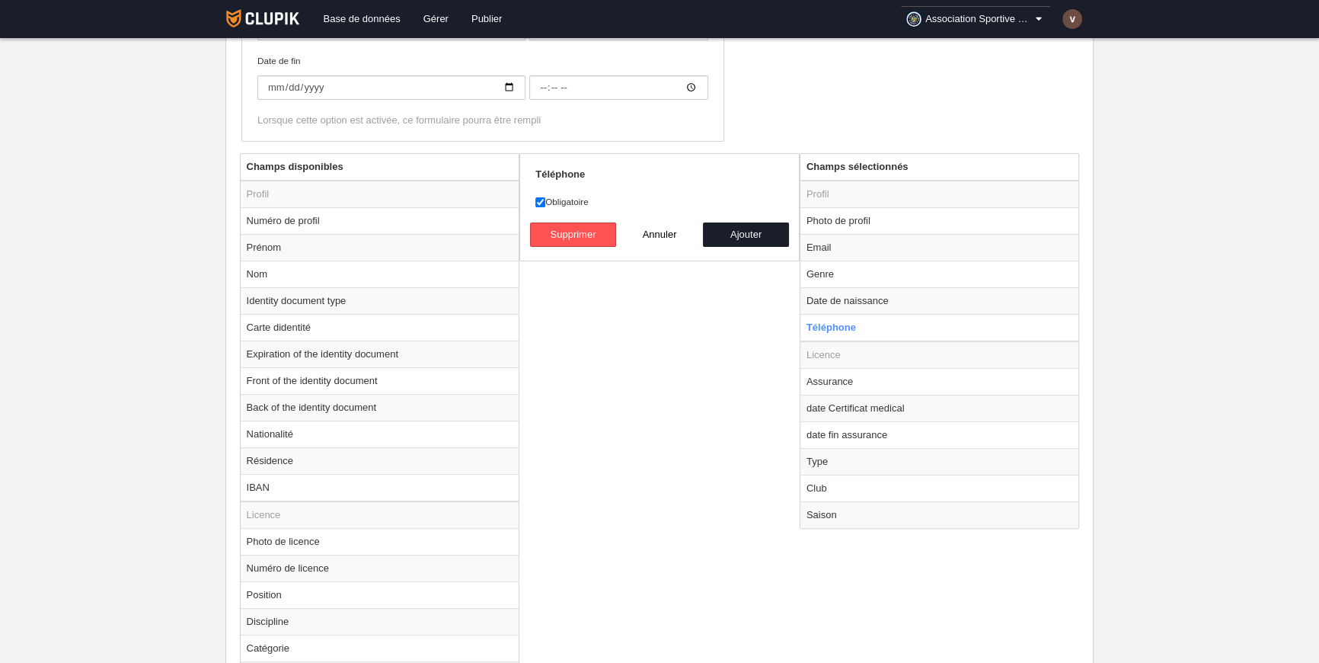
click at [669, 353] on div "Champs disponibles Profil Numéro de profil Prénom Nom Identity document type Ca…" at bounding box center [660, 453] width 848 height 600
click at [660, 233] on button "Annuler" at bounding box center [659, 234] width 87 height 24
radio input "false"
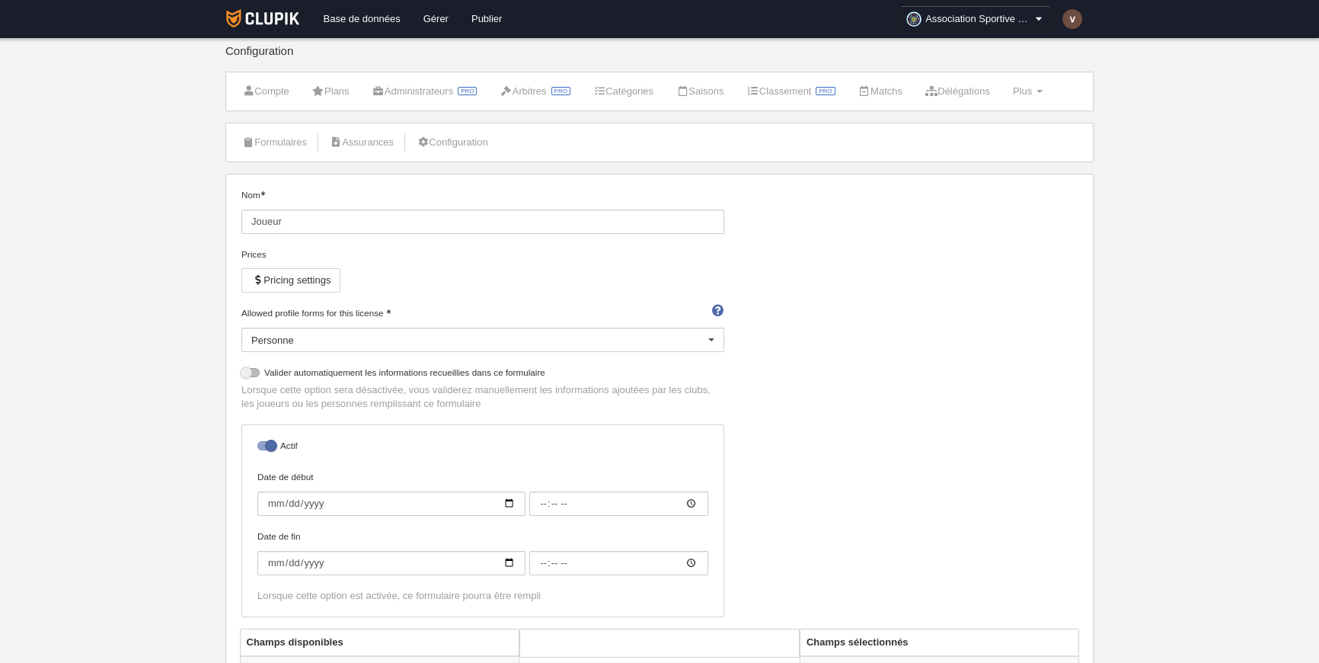
scroll to position [0, 0]
click at [457, 145] on link "Configuration" at bounding box center [452, 147] width 88 height 23
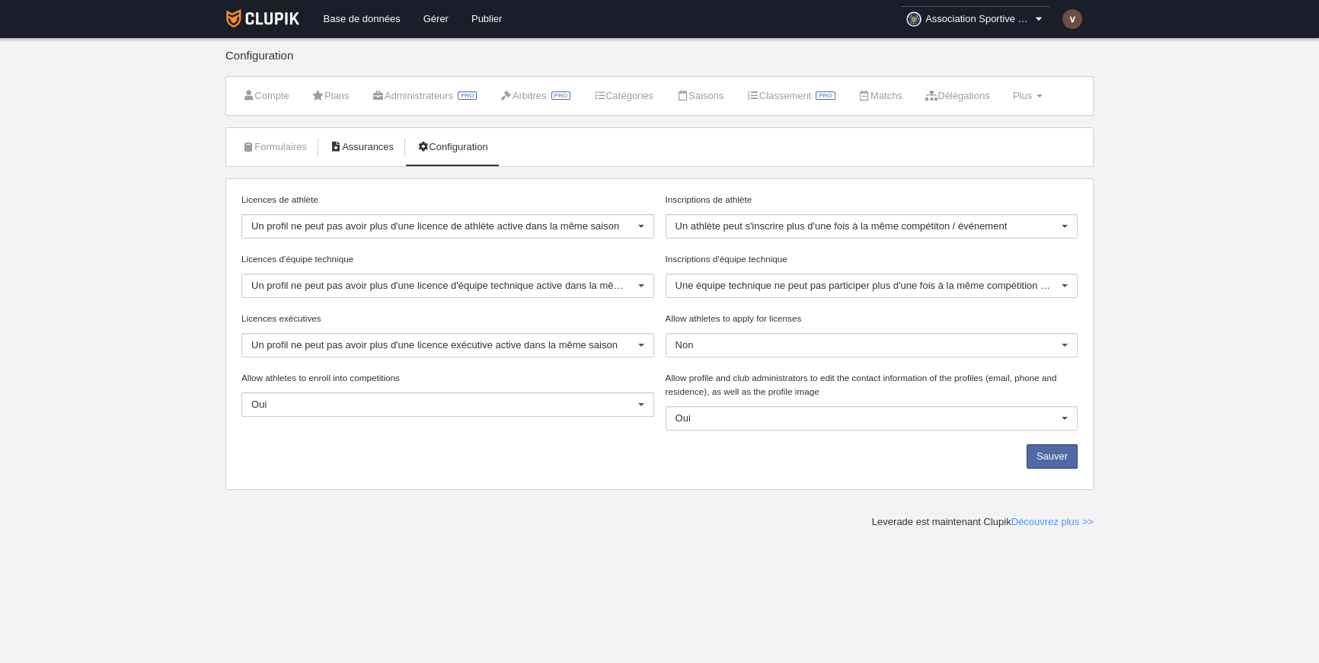
click at [400, 147] on link "Assurances" at bounding box center [361, 147] width 81 height 23
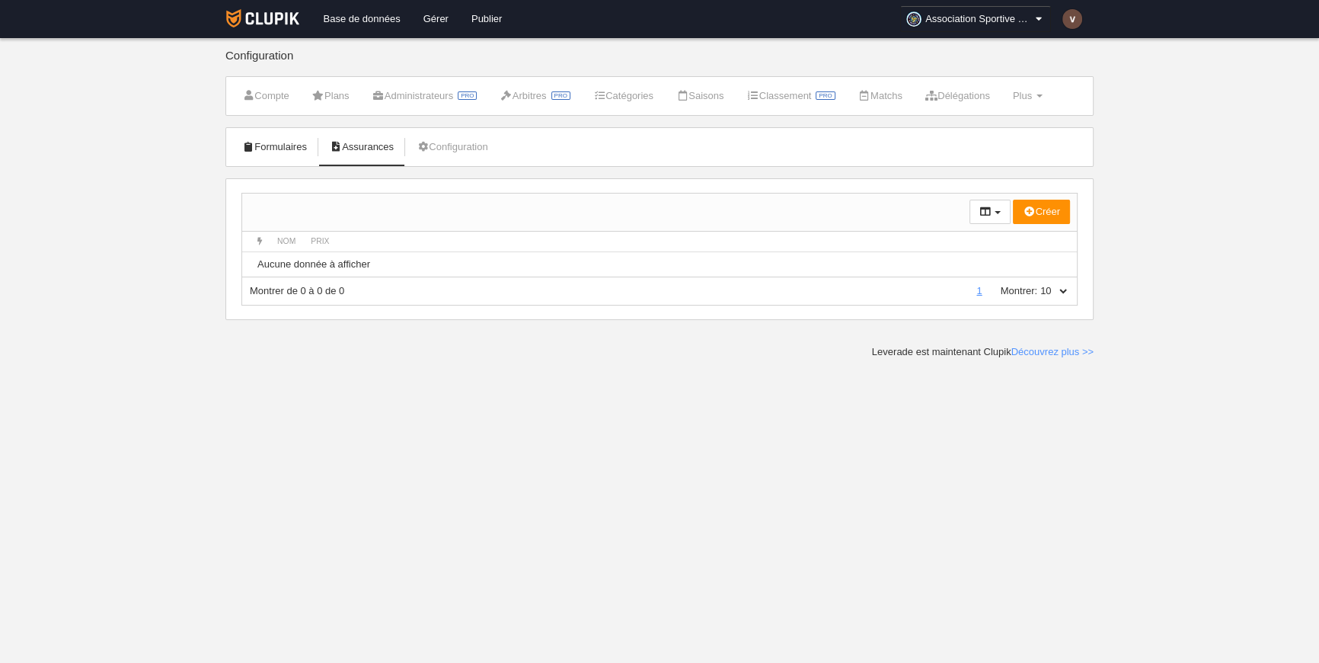
click at [277, 145] on link "Formulaires" at bounding box center [274, 147] width 81 height 23
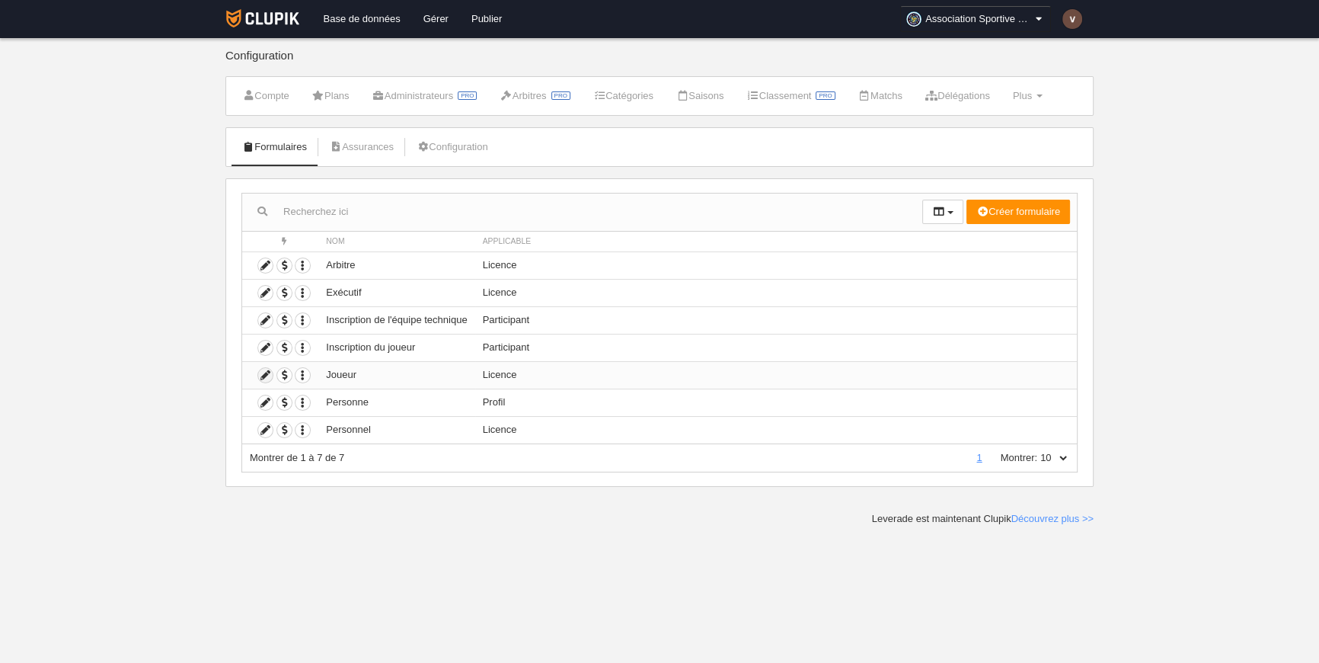
click at [264, 376] on icon at bounding box center [265, 375] width 14 height 14
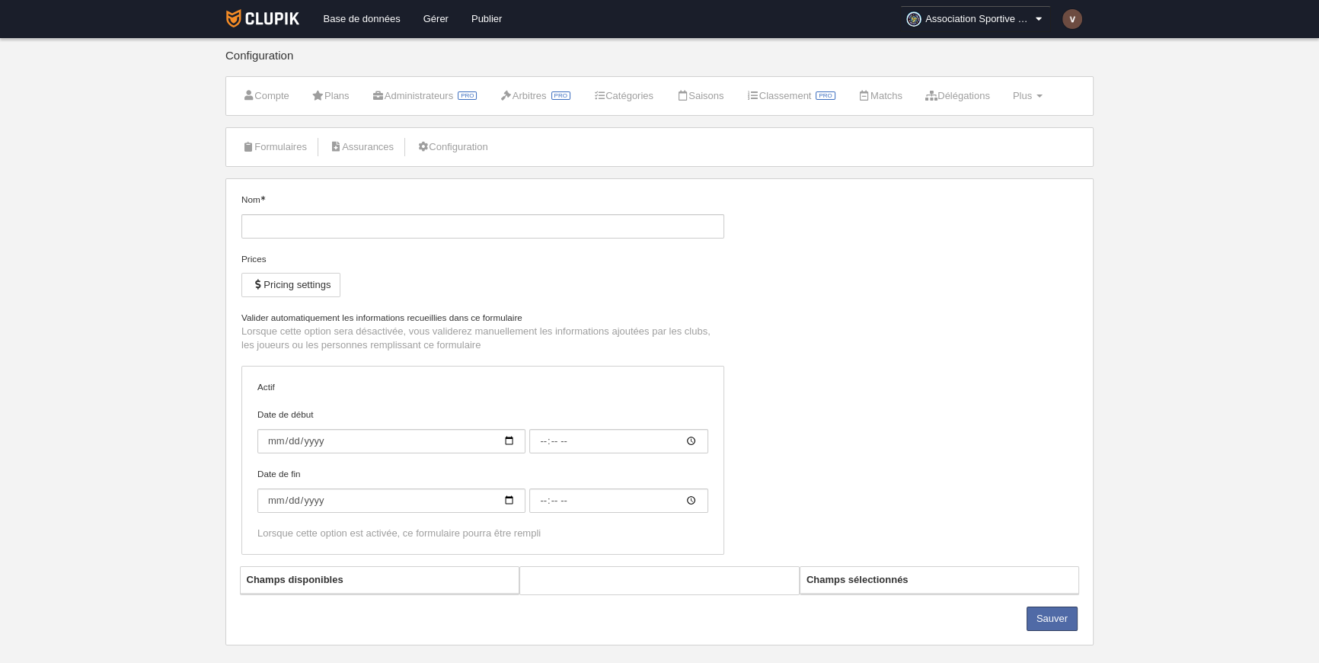
type input "Joueur"
checkbox input "true"
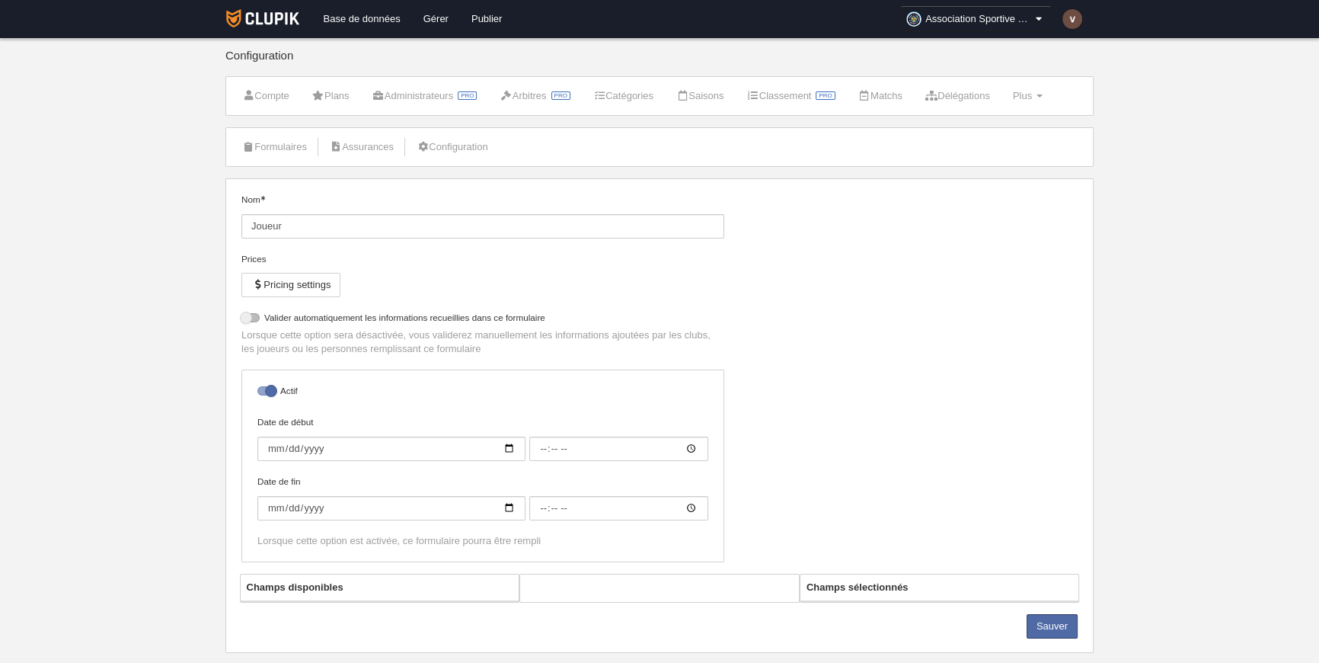
select select "selected"
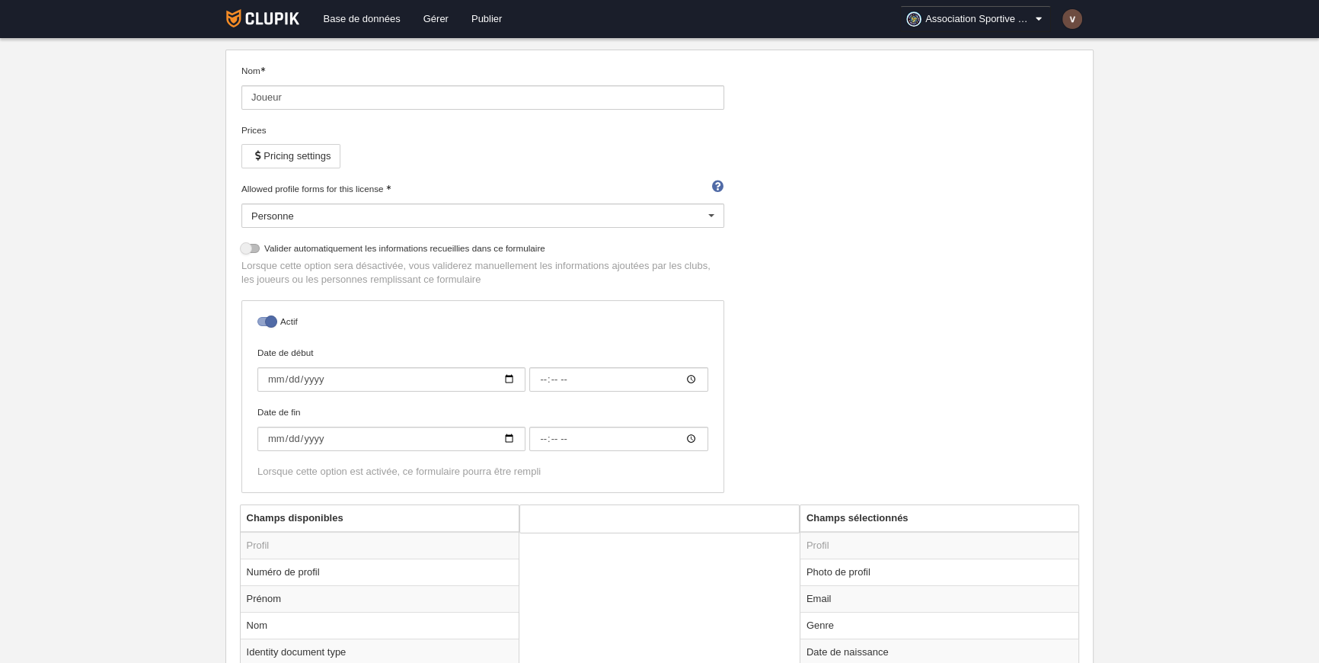
scroll to position [415, 0]
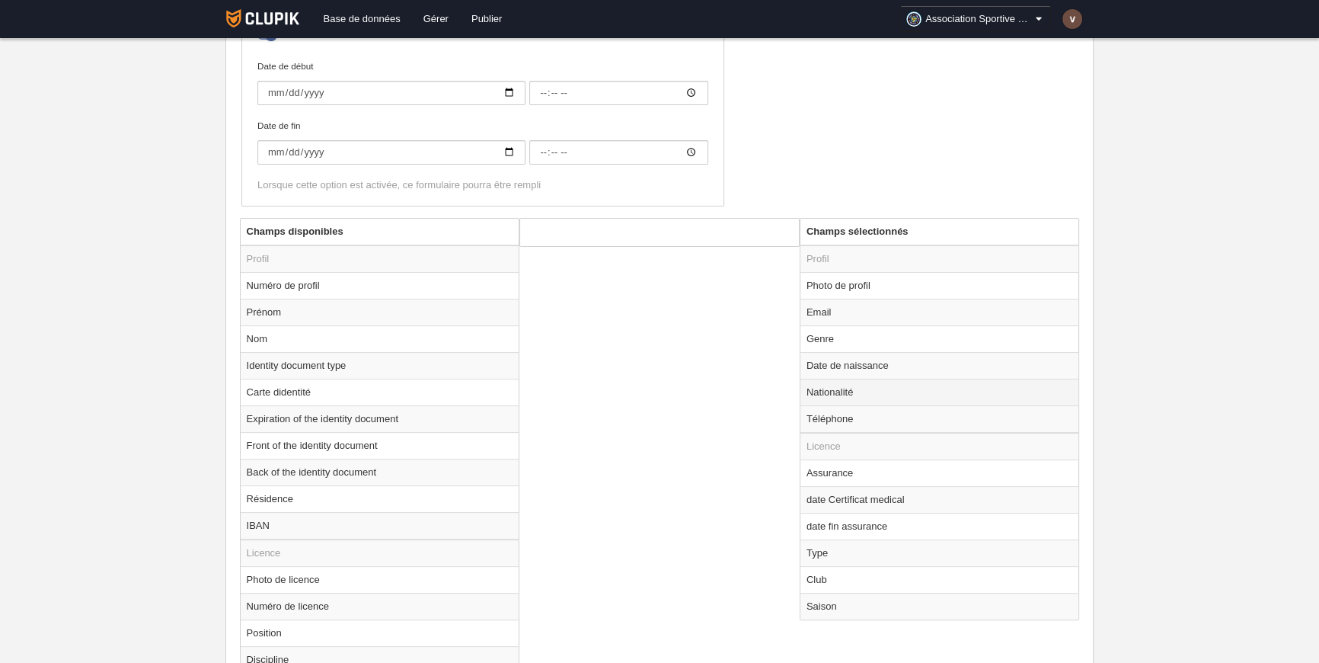
click at [860, 388] on td "Nationalité" at bounding box center [940, 392] width 279 height 27
radio input "true"
select select "fr"
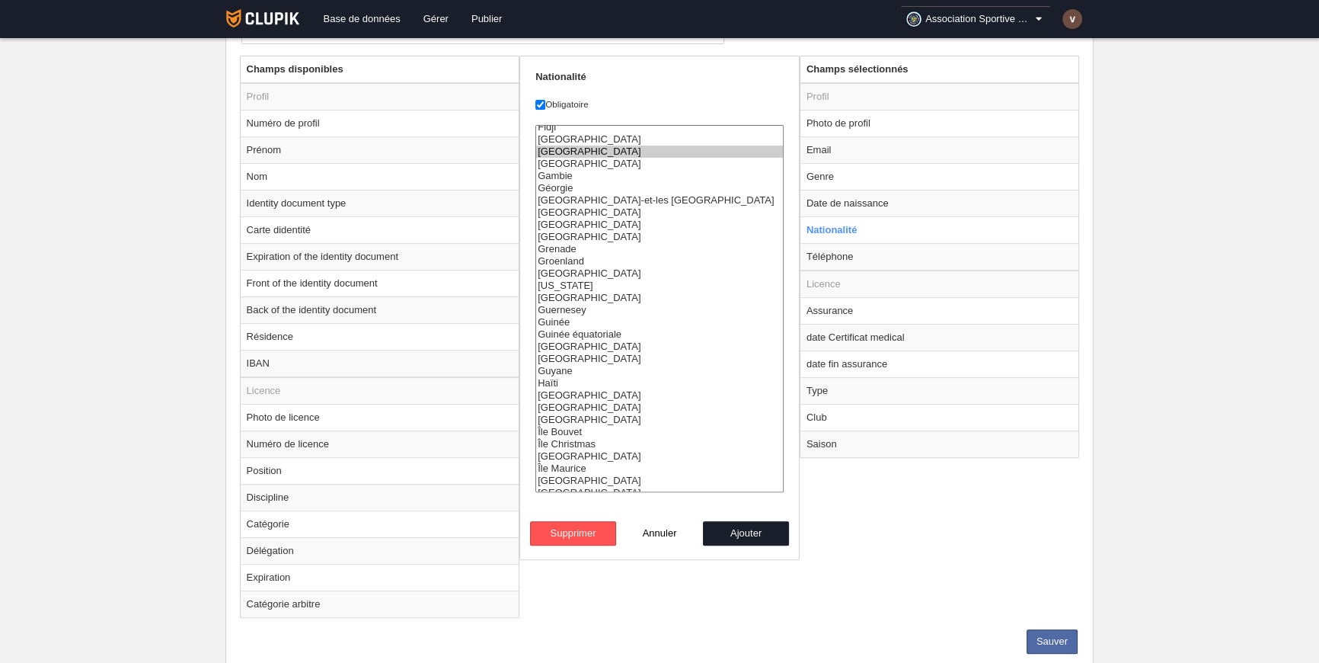
scroll to position [618, 0]
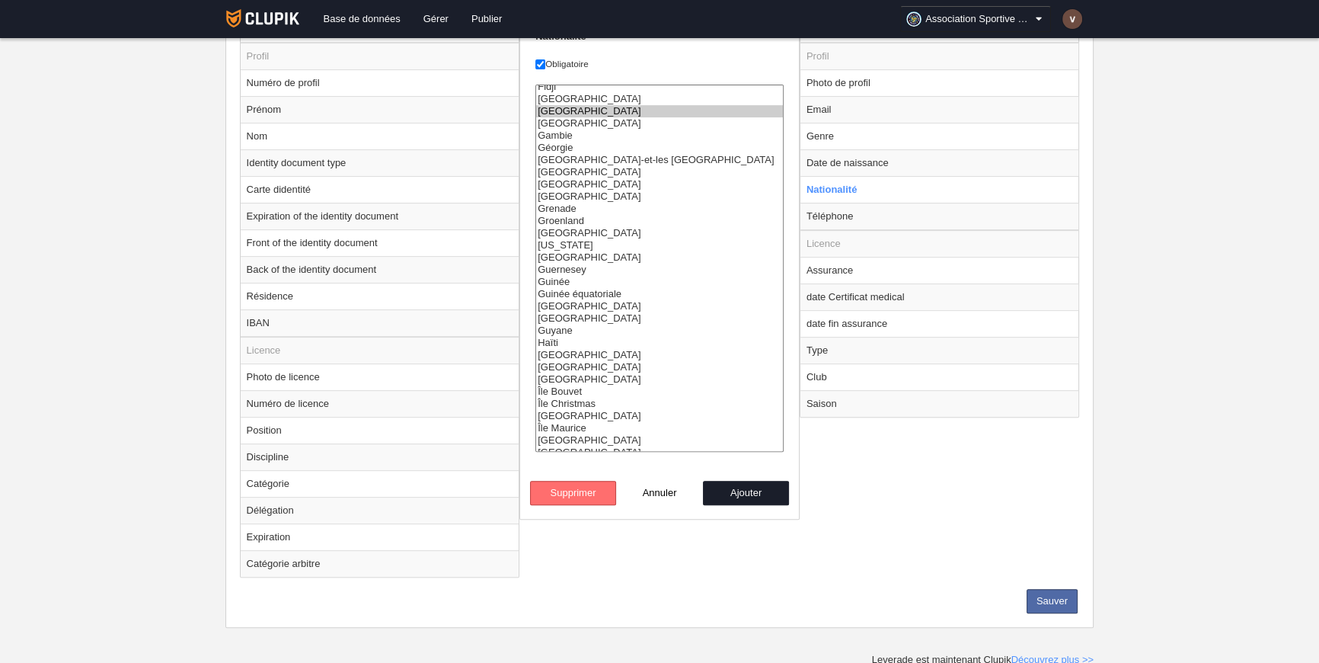
click at [590, 481] on button "Supprimer" at bounding box center [573, 493] width 87 height 24
radio input "false"
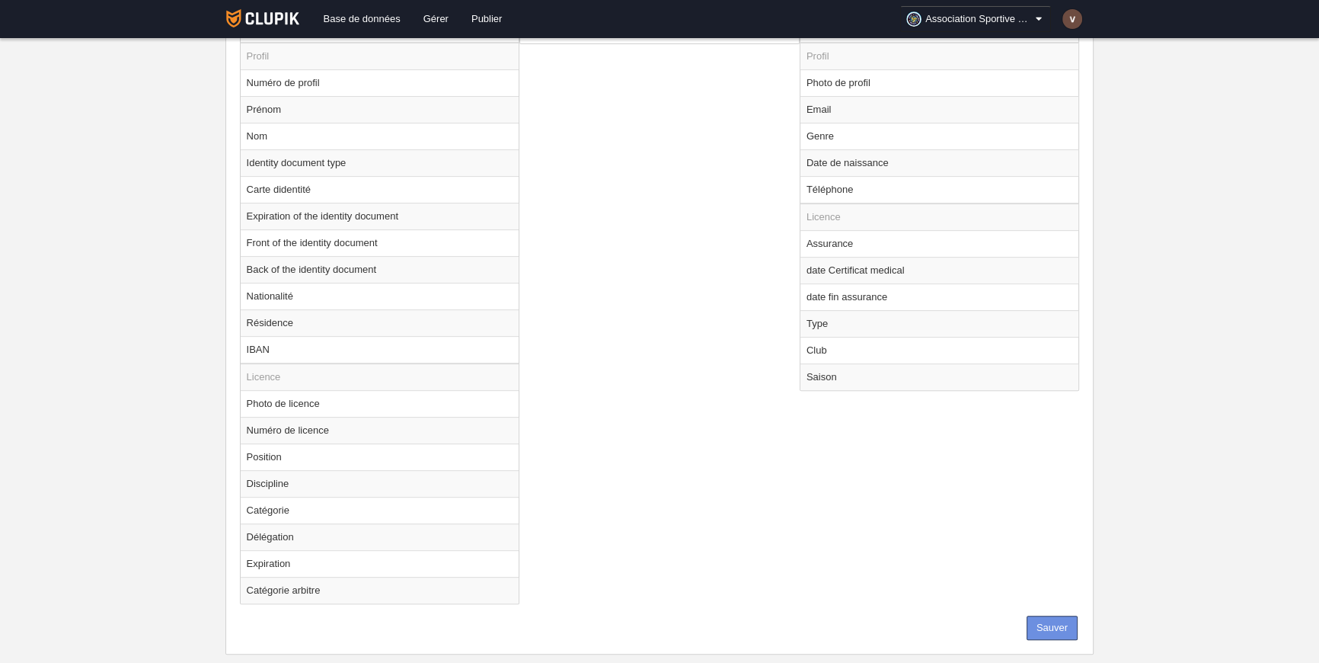
click at [1058, 620] on button "Sauver" at bounding box center [1052, 627] width 51 height 24
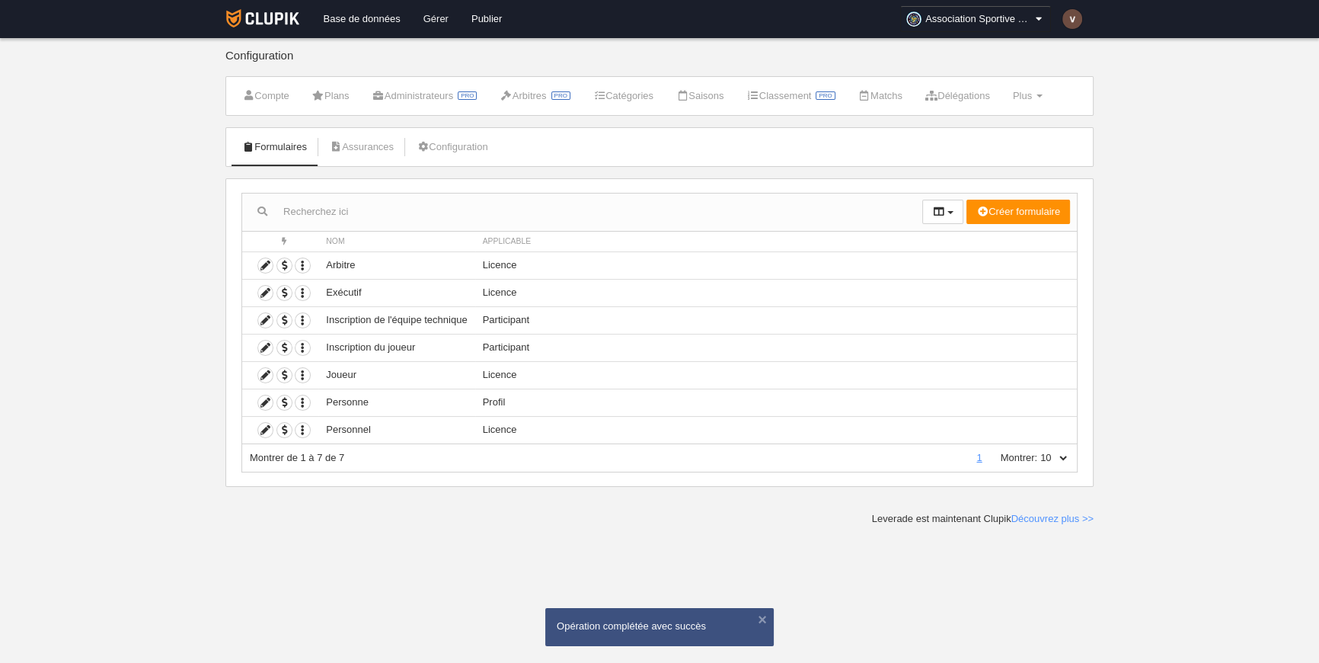
click at [435, 21] on link "Gérer" at bounding box center [436, 19] width 48 height 38
